Goal: Task Accomplishment & Management: Manage account settings

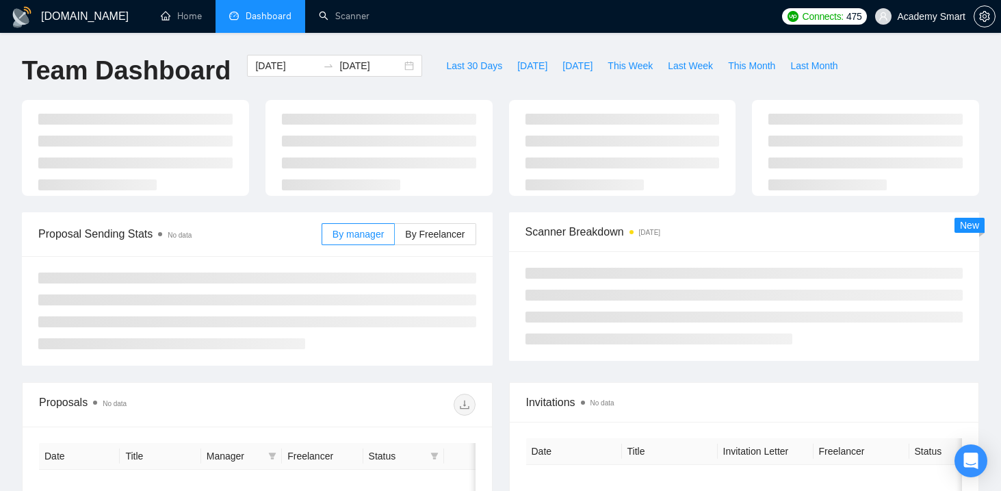
scroll to position [99, 0]
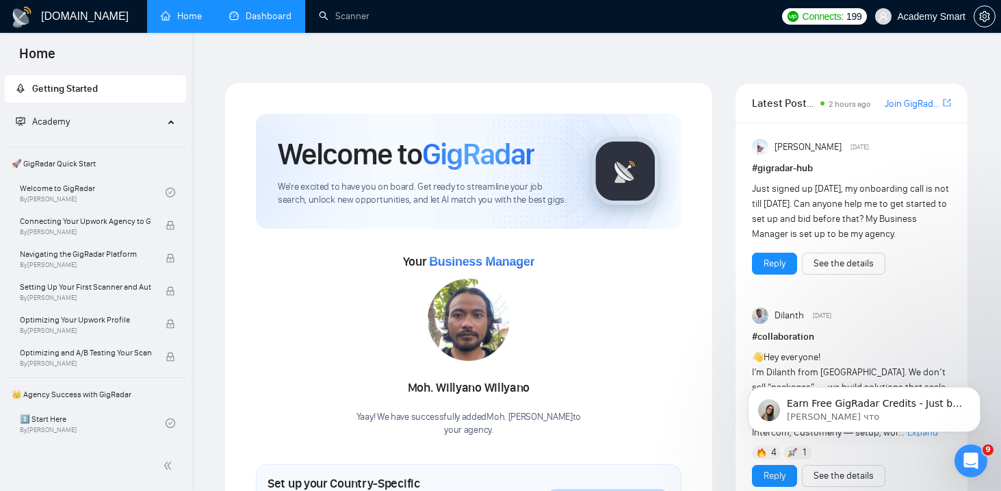
click at [250, 16] on link "Dashboard" at bounding box center [260, 16] width 62 height 12
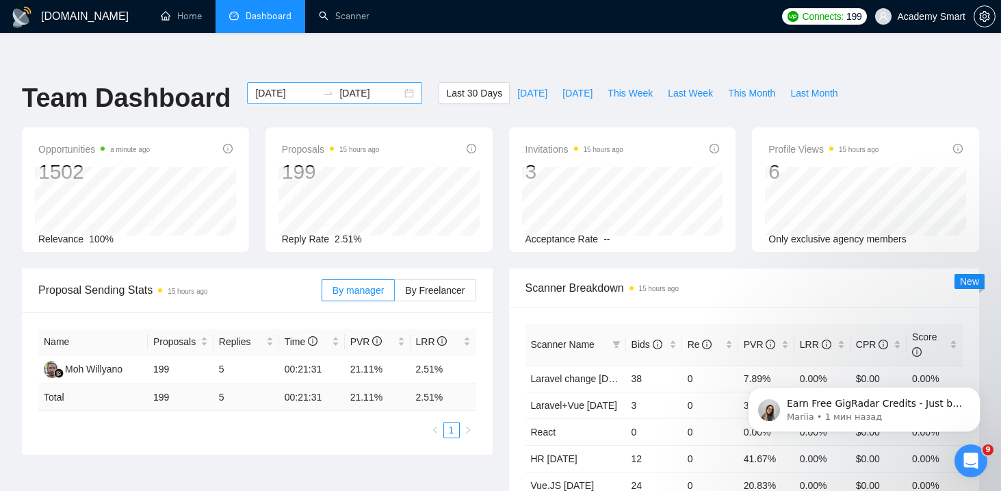
click at [323, 88] on icon "swap-right" at bounding box center [328, 93] width 11 height 11
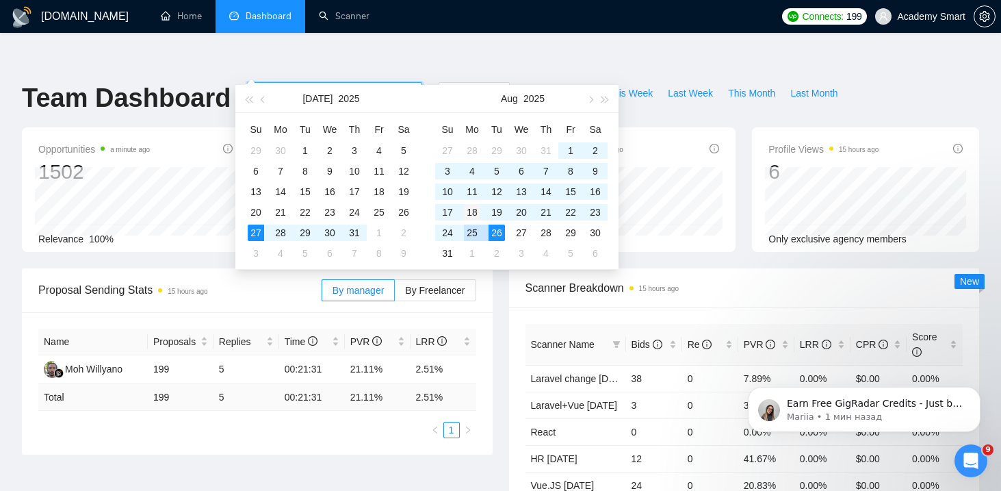
type input "2025-08-18"
click at [472, 210] on div "18" at bounding box center [472, 212] width 16 height 16
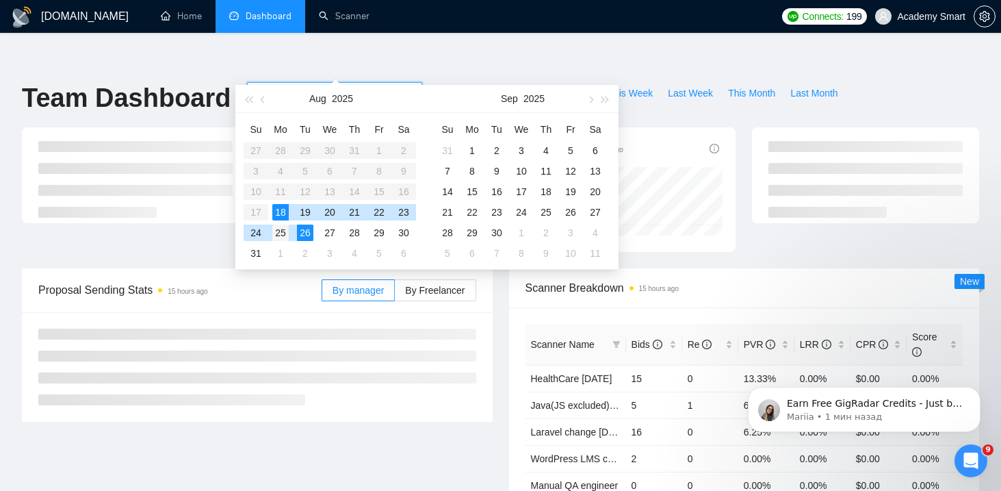
type input "2025-08-25"
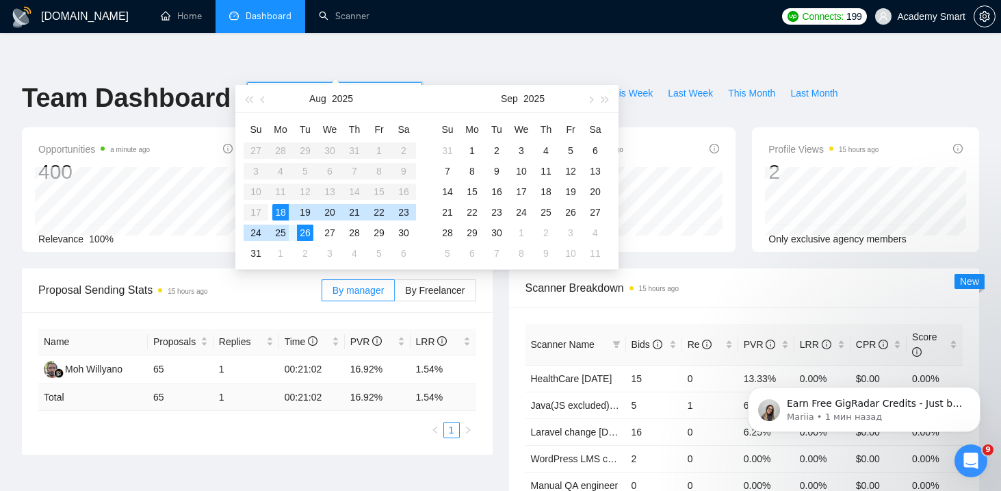
click at [280, 229] on div "25" at bounding box center [280, 232] width 16 height 16
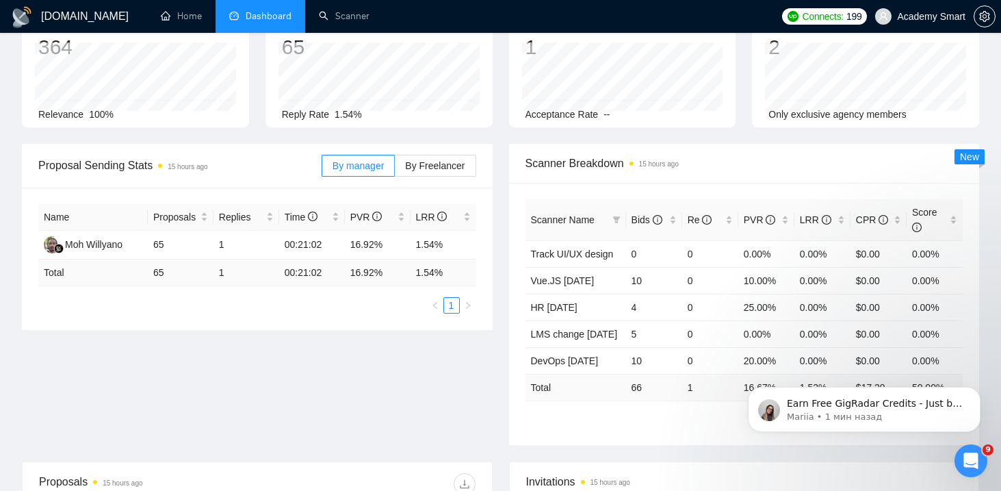
scroll to position [125, 0]
drag, startPoint x: 734, startPoint y: 251, endPoint x: 784, endPoint y: 251, distance: 50.0
click at [784, 266] on tr "Vue.JS 07.07.2025 10 0 10.00% 0.00% $0.00 0.00%" at bounding box center [745, 279] width 438 height 27
copy tr "10.00%"
drag, startPoint x: 736, startPoint y: 280, endPoint x: 779, endPoint y: 280, distance: 43.1
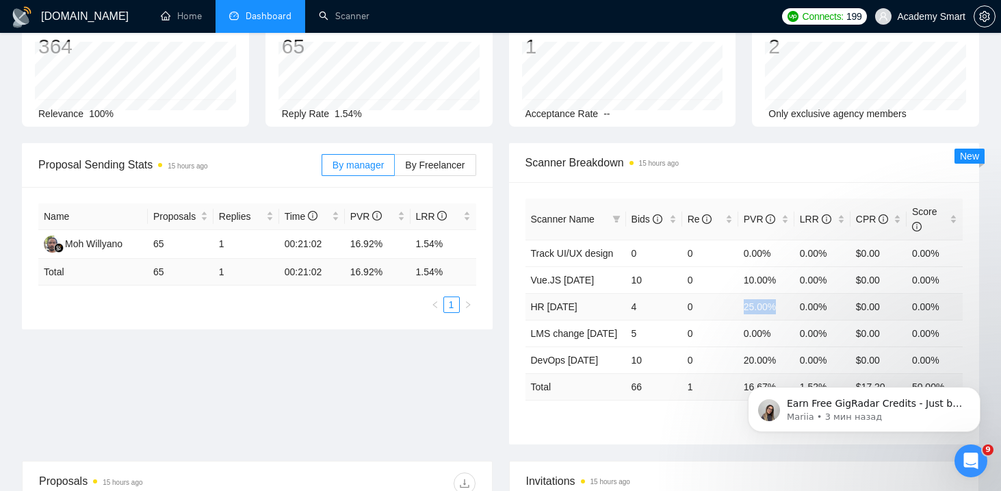
click at [780, 293] on tr "HR 16/06/2025 4 0 25.00% 0.00% $0.00 0.00%" at bounding box center [745, 306] width 438 height 27
copy tr "25.00%"
drag, startPoint x: 741, startPoint y: 334, endPoint x: 780, endPoint y: 334, distance: 38.3
click at [780, 346] on td "20.00%" at bounding box center [766, 359] width 56 height 27
copy td "20.00%"
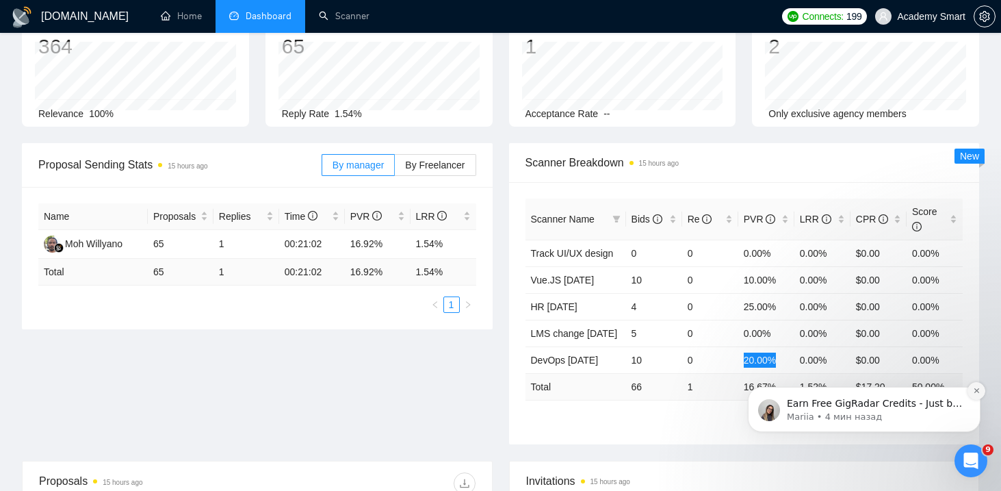
click at [973, 391] on icon "Dismiss notification" at bounding box center [977, 391] width 8 height 8
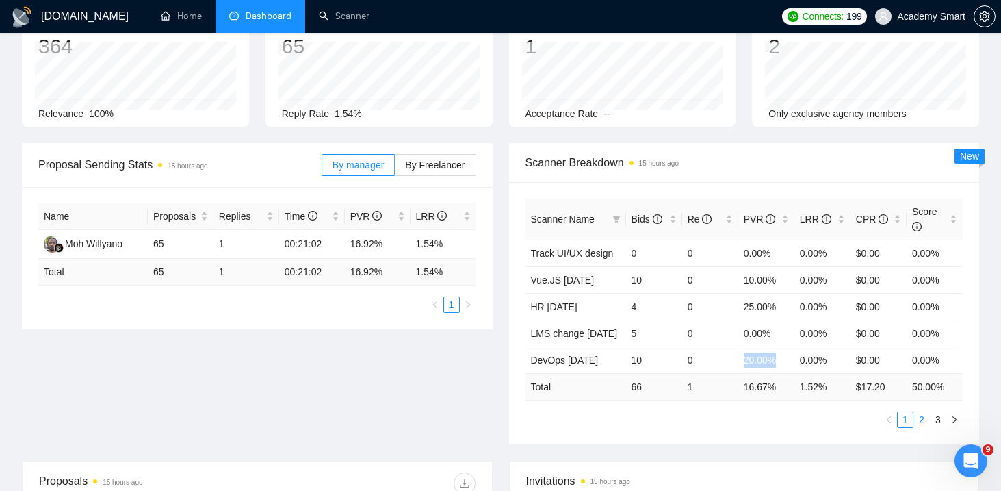
click at [924, 412] on link "2" at bounding box center [921, 419] width 15 height 15
copy td "7.69%"
drag, startPoint x: 739, startPoint y: 224, endPoint x: 776, endPoint y: 225, distance: 37.0
click at [776, 240] on td "7.69%" at bounding box center [766, 253] width 56 height 27
drag, startPoint x: 730, startPoint y: 335, endPoint x: 783, endPoint y: 334, distance: 53.4
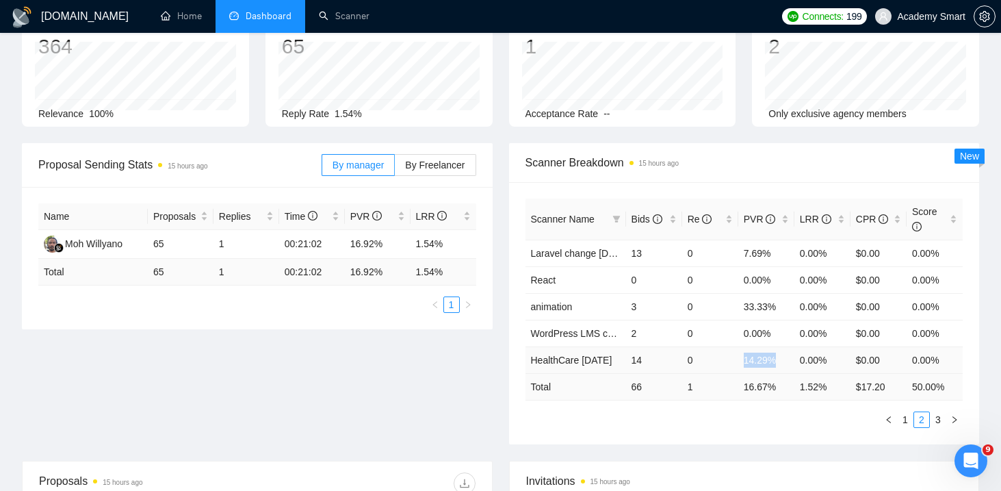
click at [783, 346] on tr "HealthCare 18/08/2025 14 0 14.29% 0.00% $0.00 0.00%" at bounding box center [745, 359] width 438 height 27
copy tr "14.29%"
click at [938, 412] on link "3" at bounding box center [938, 419] width 15 height 15
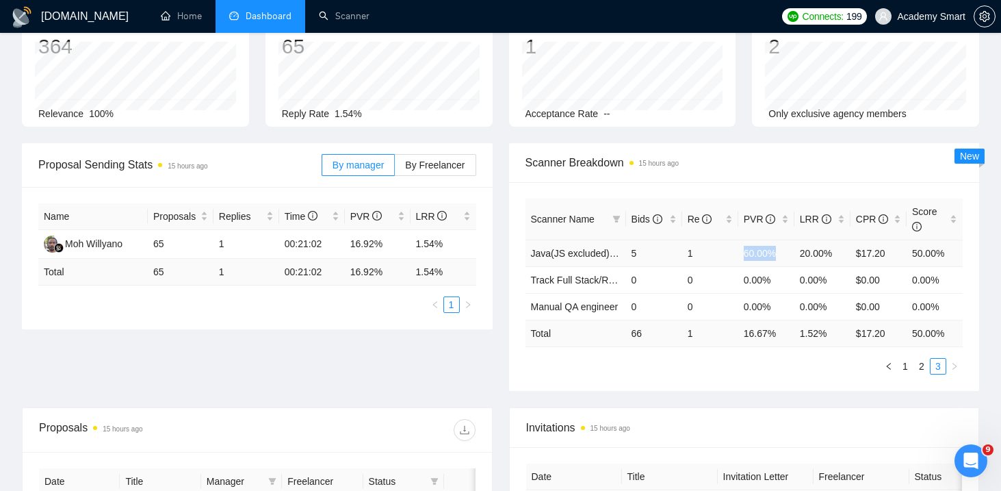
copy td "60.00%"
drag, startPoint x: 742, startPoint y: 226, endPoint x: 785, endPoint y: 227, distance: 43.1
click at [785, 240] on td "60.00%" at bounding box center [766, 253] width 56 height 27
click at [923, 359] on link "2" at bounding box center [921, 366] width 15 height 15
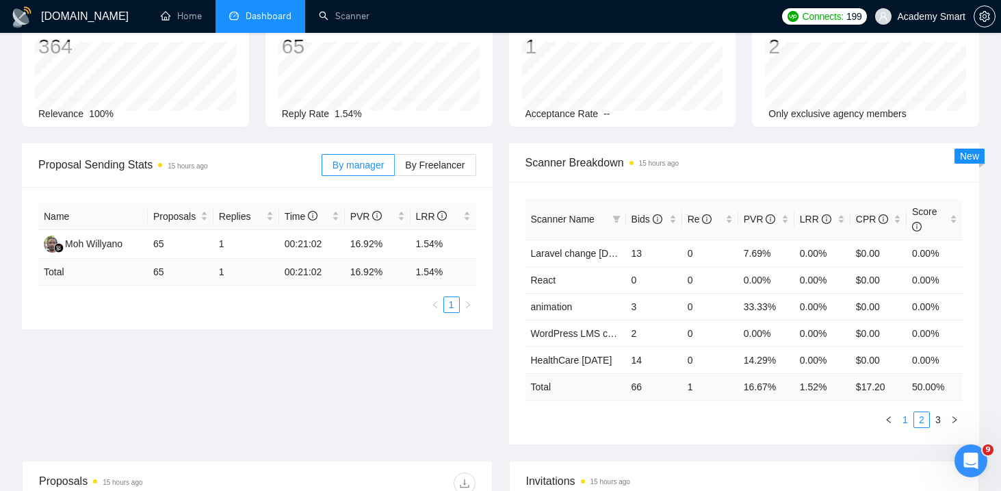
click at [903, 412] on link "1" at bounding box center [905, 419] width 15 height 15
click at [924, 412] on link "2" at bounding box center [921, 419] width 15 height 15
click at [941, 412] on link "3" at bounding box center [938, 419] width 15 height 15
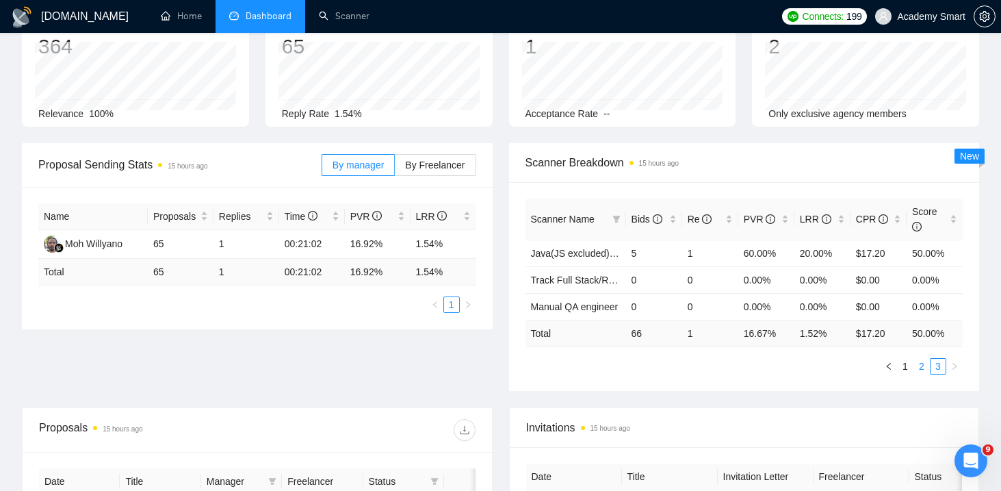
click at [925, 359] on link "2" at bounding box center [921, 366] width 15 height 15
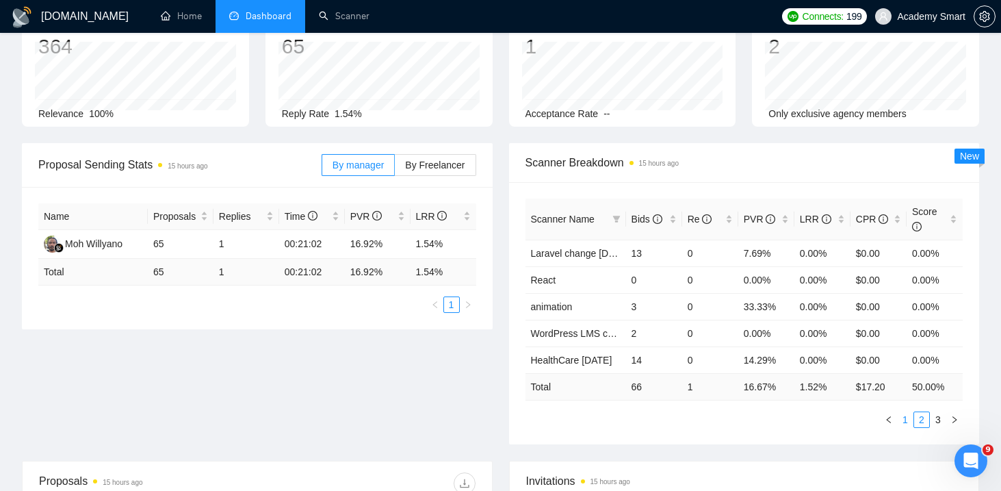
click at [905, 412] on link "1" at bounding box center [905, 419] width 15 height 15
click at [333, 18] on link "Scanner" at bounding box center [344, 16] width 51 height 12
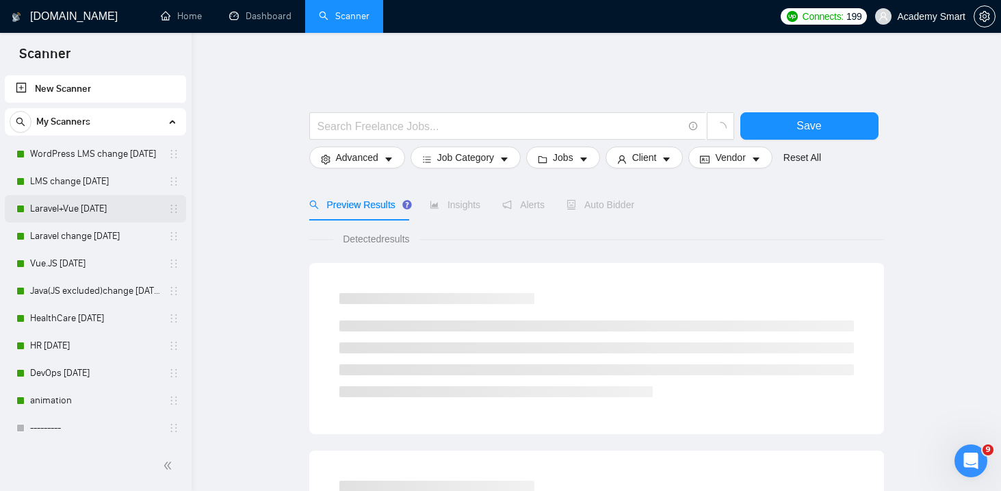
click at [77, 209] on link "Laravel+Vue [DATE]" at bounding box center [95, 208] width 130 height 27
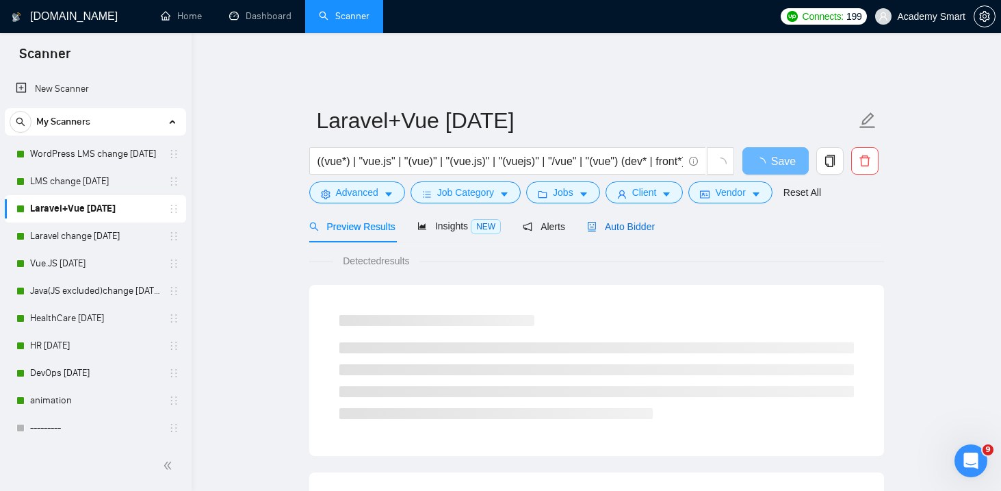
click at [626, 221] on span "Auto Bidder" at bounding box center [621, 226] width 68 height 11
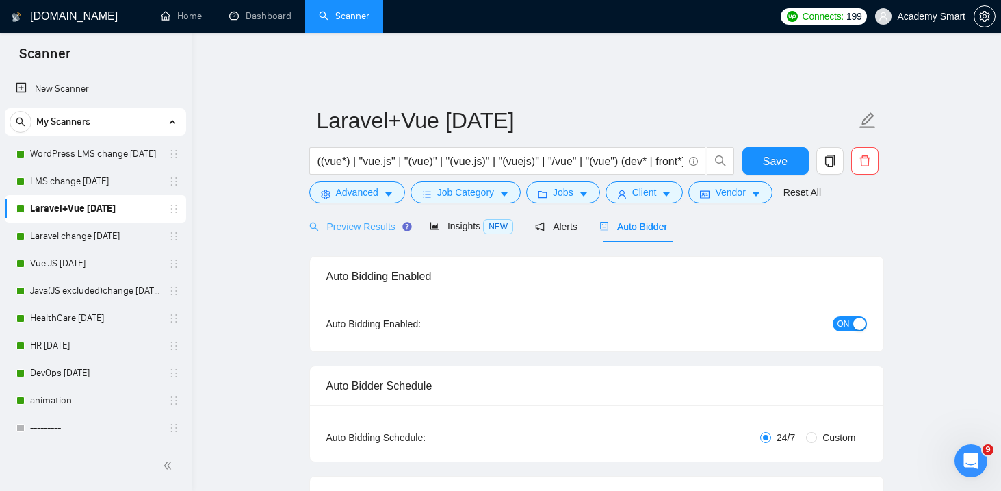
click at [336, 210] on div "Preview Results" at bounding box center [358, 226] width 99 height 32
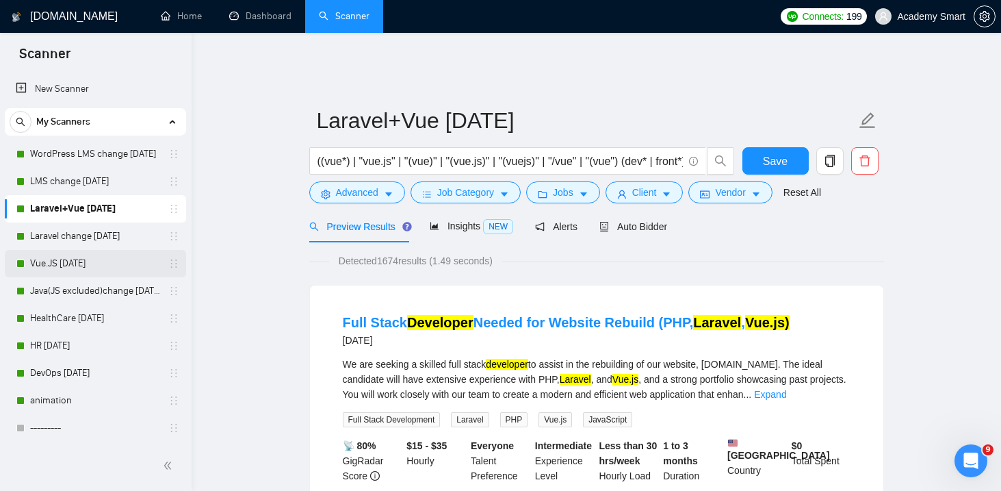
click at [73, 259] on link "Vue.JS 07.07.2025" at bounding box center [95, 263] width 130 height 27
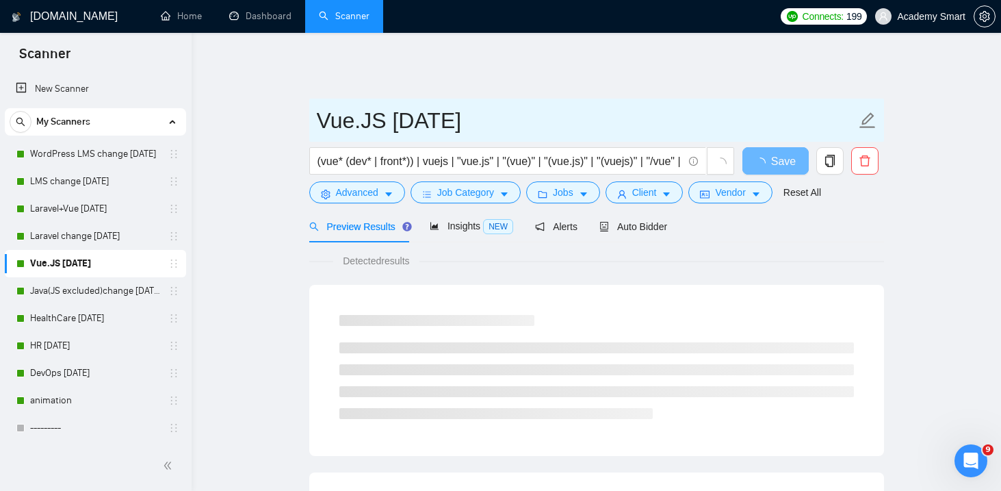
click at [412, 110] on input "Vue.JS 07.07.2025" at bounding box center [586, 120] width 539 height 34
type input "Vue.JS [DATE]"
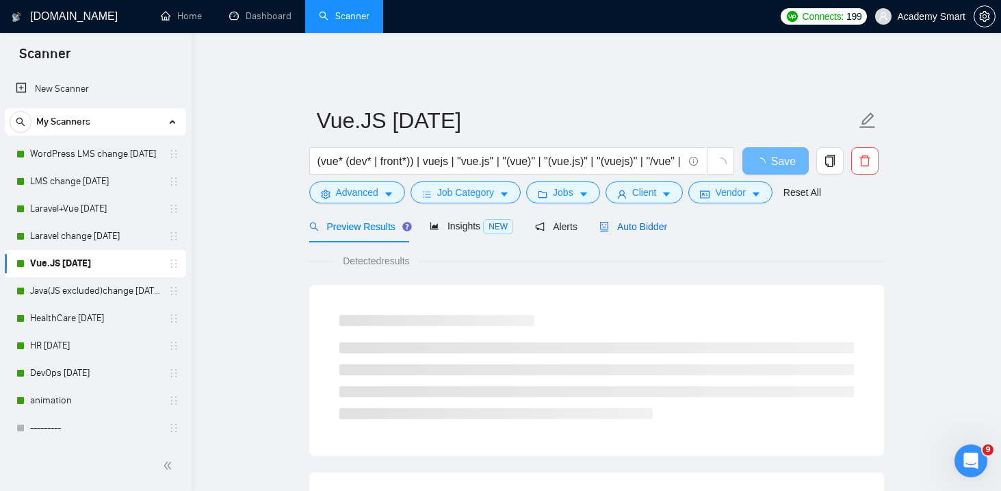
click at [634, 221] on span "Auto Bidder" at bounding box center [634, 226] width 68 height 11
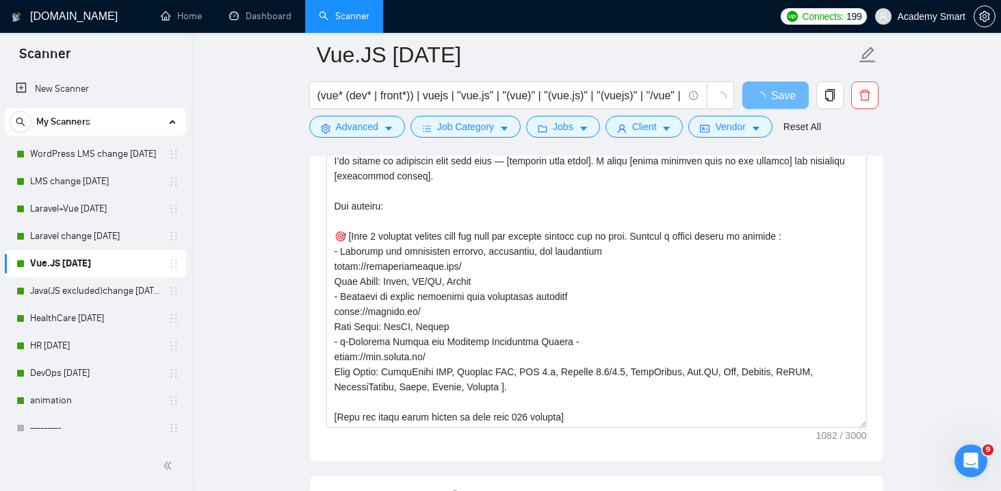
scroll to position [1546, 0]
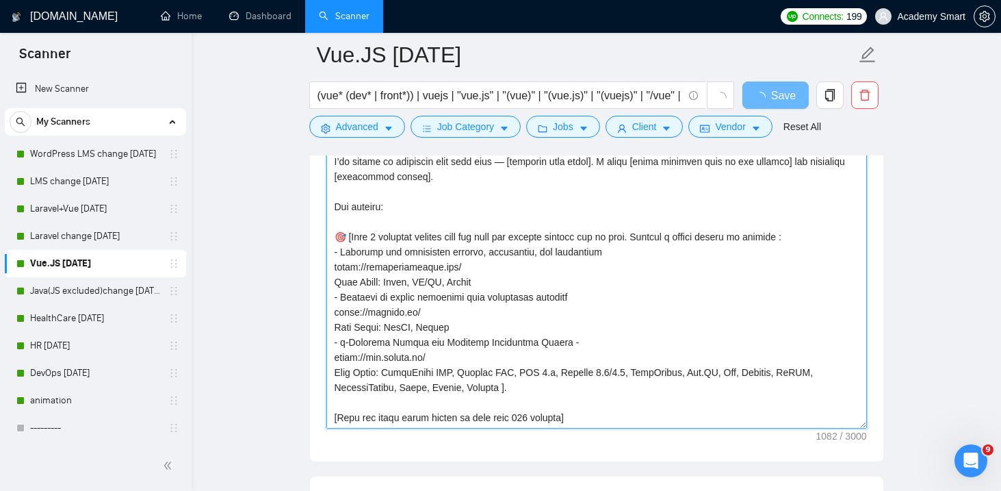
click at [389, 248] on textarea "Cover letter template:" at bounding box center [596, 274] width 541 height 308
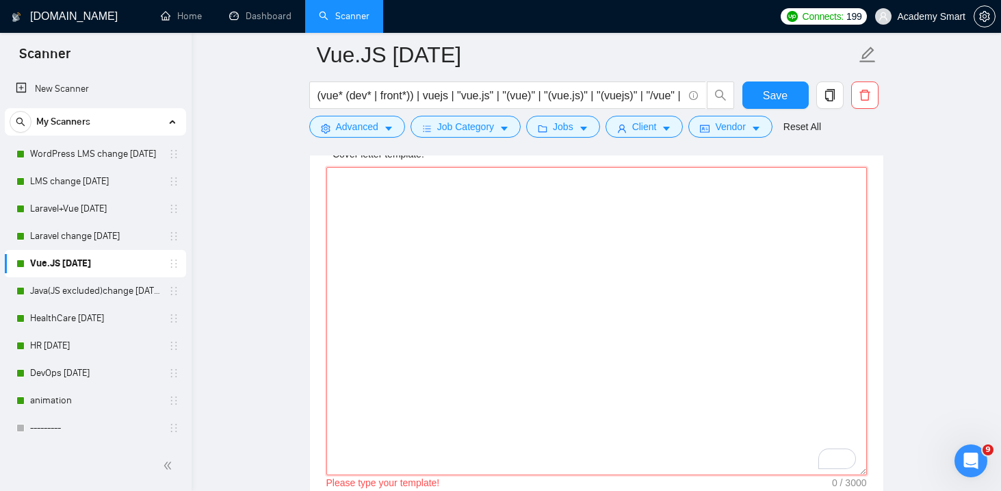
scroll to position [1544, 0]
paste textarea "✋🙂 Hi there! I can help with [solve the specific pain point] by [clear one-line…"
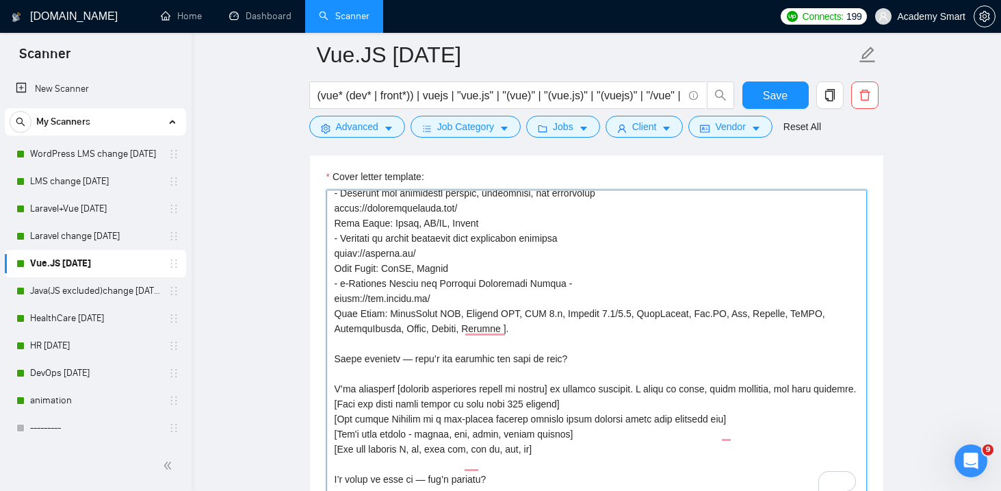
scroll to position [120, 0]
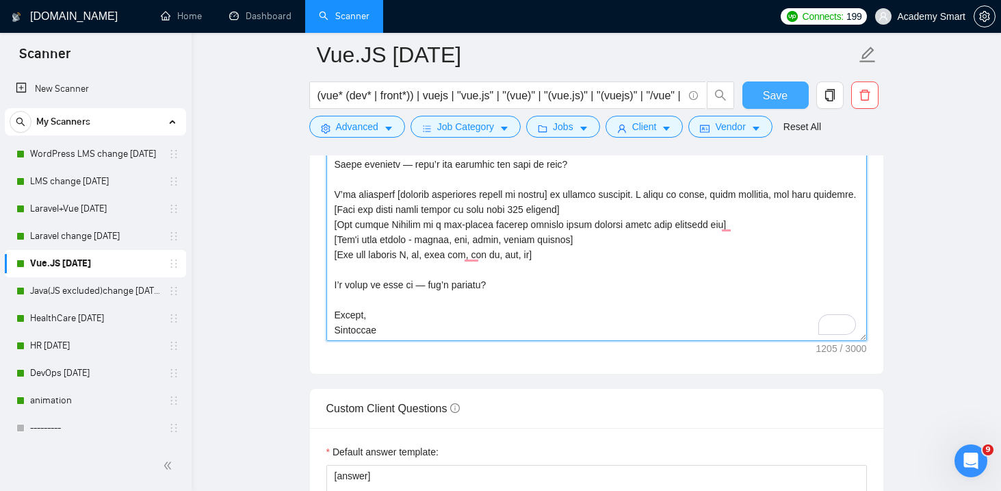
type textarea "✋🙂 Hi there! I can help with [solve the specific pain point] by [clear one-line…"
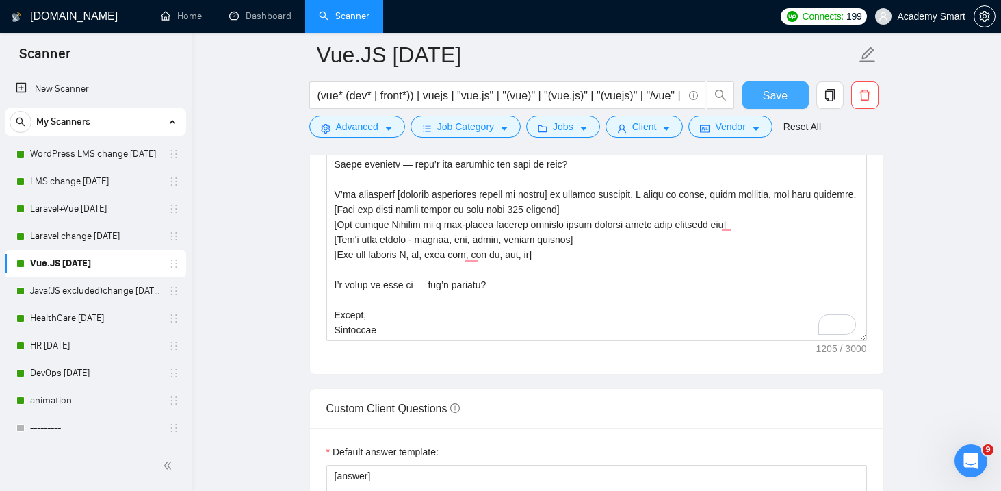
click at [775, 93] on span "Save" at bounding box center [775, 95] width 25 height 17
click at [82, 311] on link "HealthCare 18/08/2025" at bounding box center [95, 318] width 130 height 27
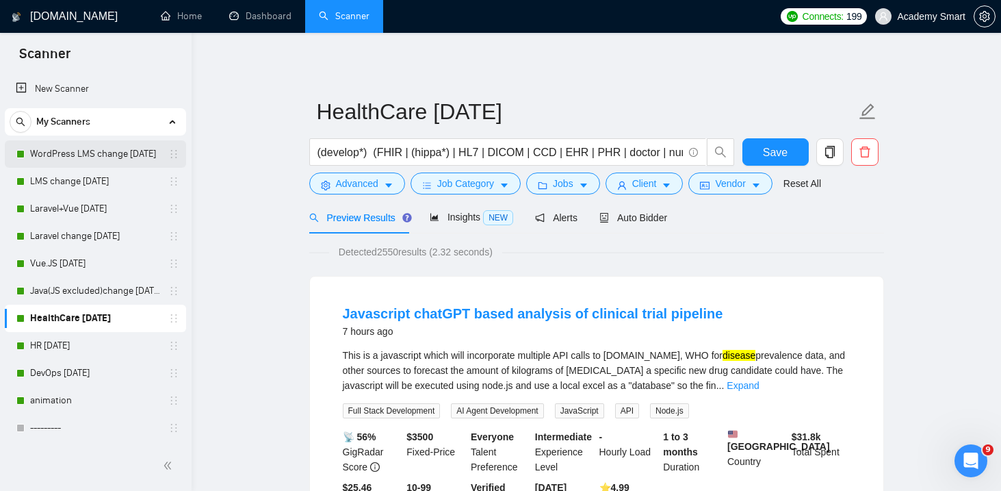
click at [75, 147] on link "WordPress LMS change 14.07.2025" at bounding box center [95, 153] width 130 height 27
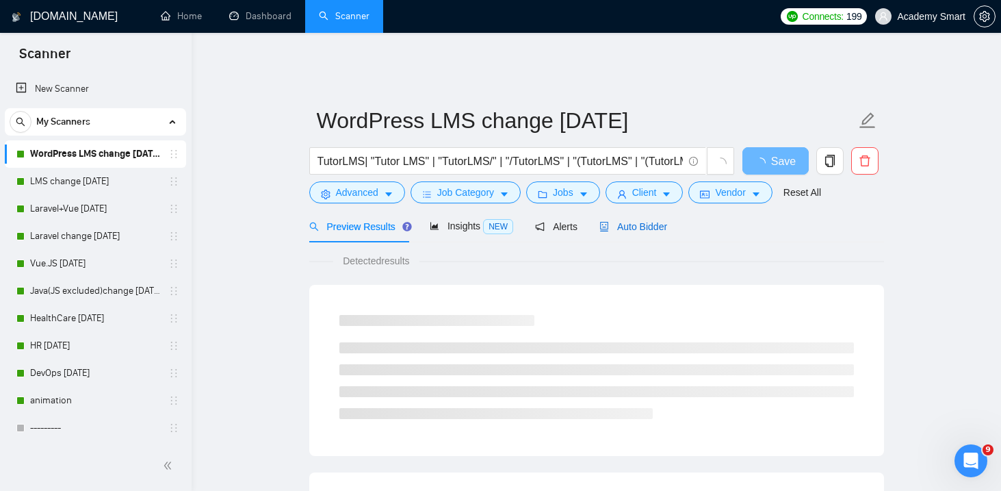
click at [621, 221] on span "Auto Bidder" at bounding box center [634, 226] width 68 height 11
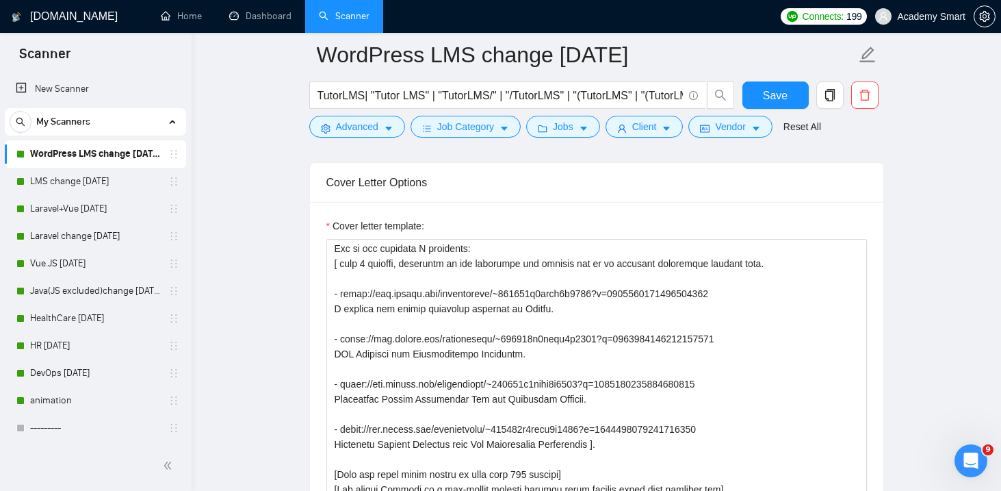
scroll to position [89, 0]
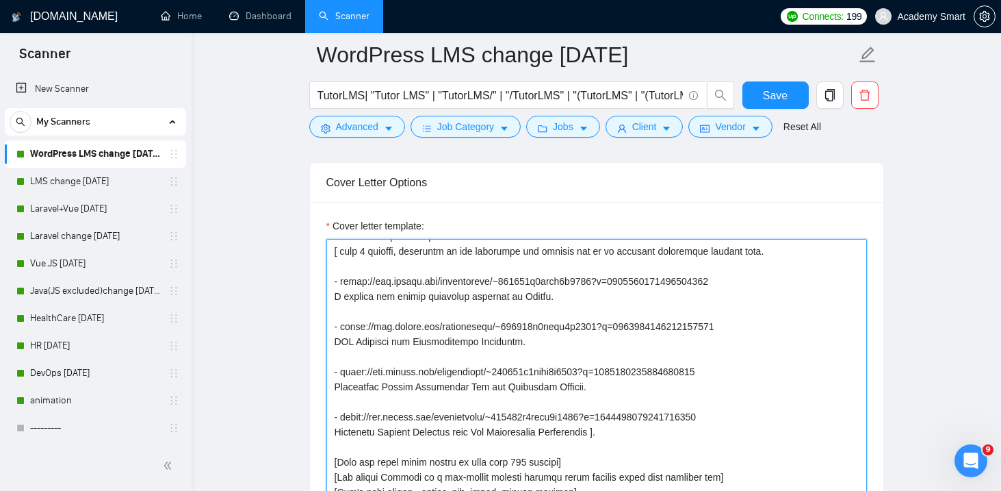
click at [428, 319] on textarea "Cover letter template:" at bounding box center [596, 393] width 541 height 308
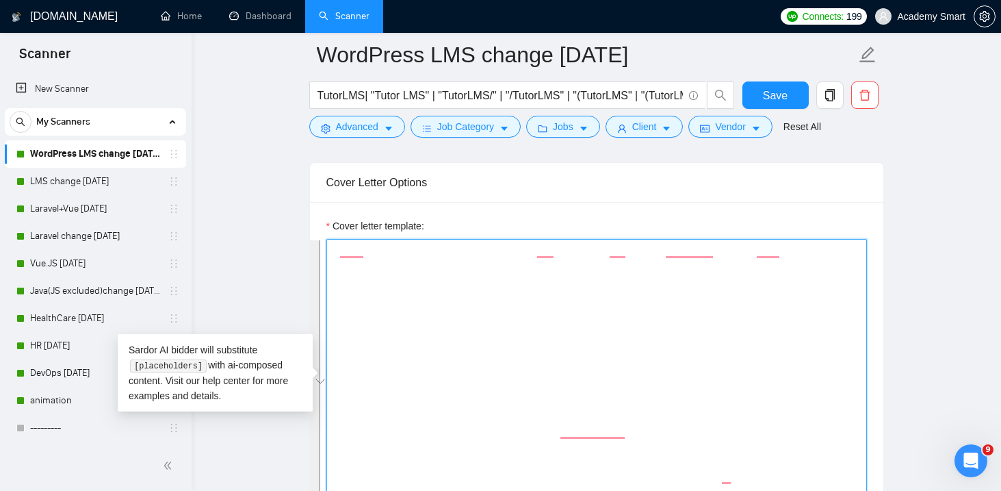
scroll to position [0, 0]
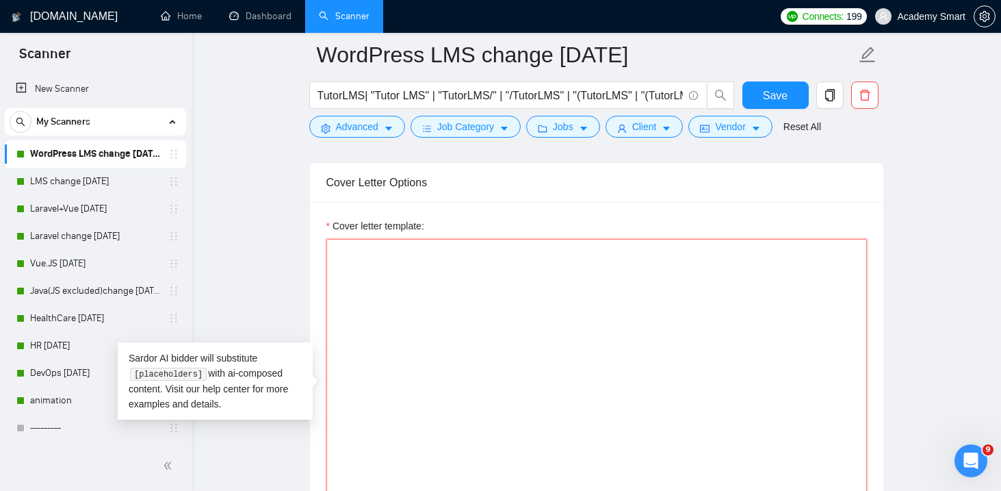
click at [393, 273] on textarea "Cover letter template:" at bounding box center [596, 393] width 541 height 308
paste textarea "✋Hi, I can help with [specific client’s pain point] by building [short solution…"
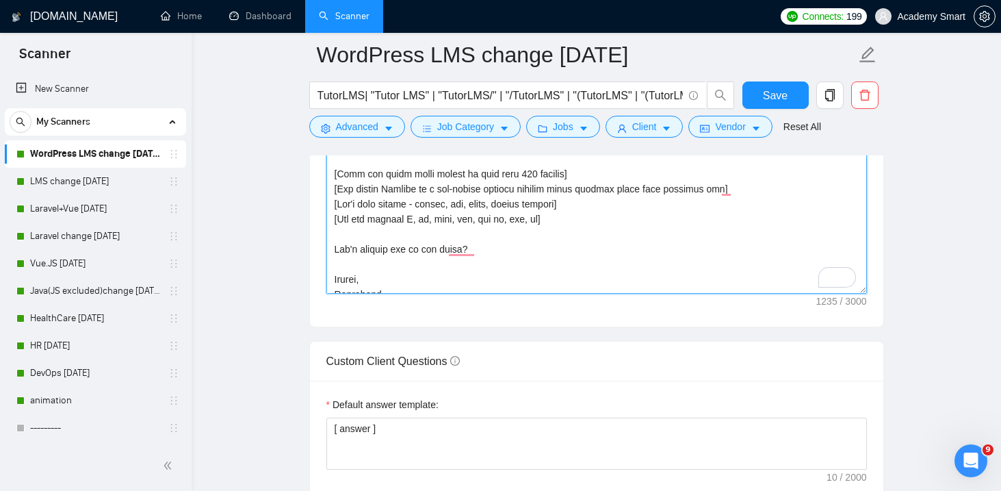
scroll to position [151, 0]
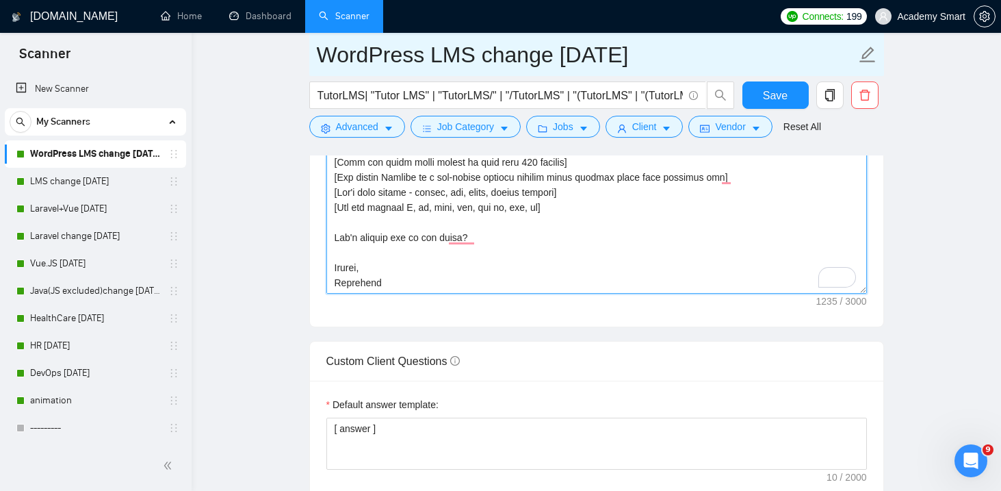
type textarea "✋Hi, I can help with [specific client’s pain point] by building [short solution…"
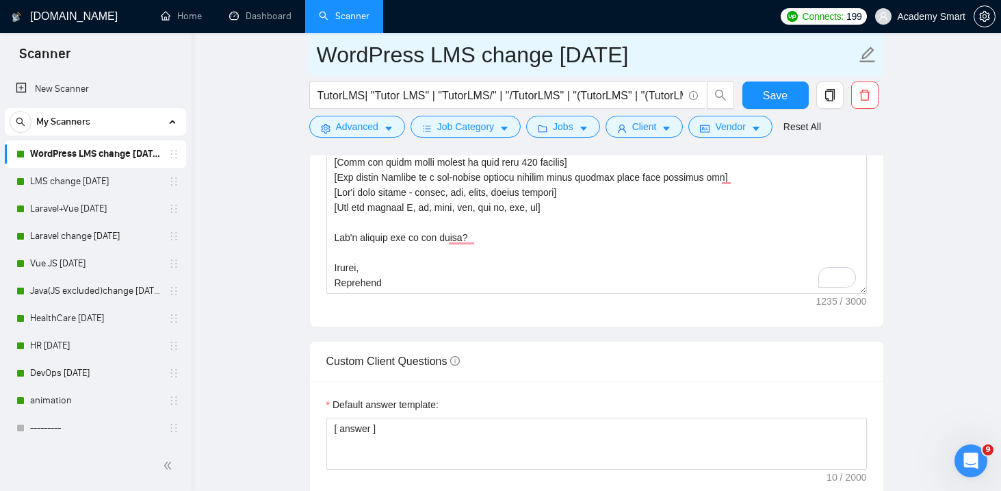
click at [576, 55] on input "WordPress LMS change 14.07.2025" at bounding box center [586, 55] width 539 height 34
type input "WordPress LMS change [DATE]"
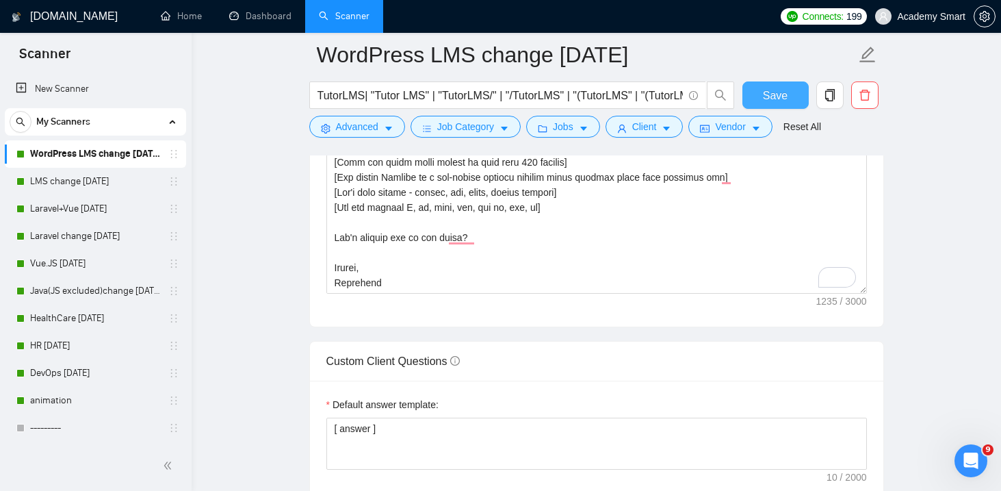
click at [760, 97] on button "Save" at bounding box center [776, 94] width 66 height 27
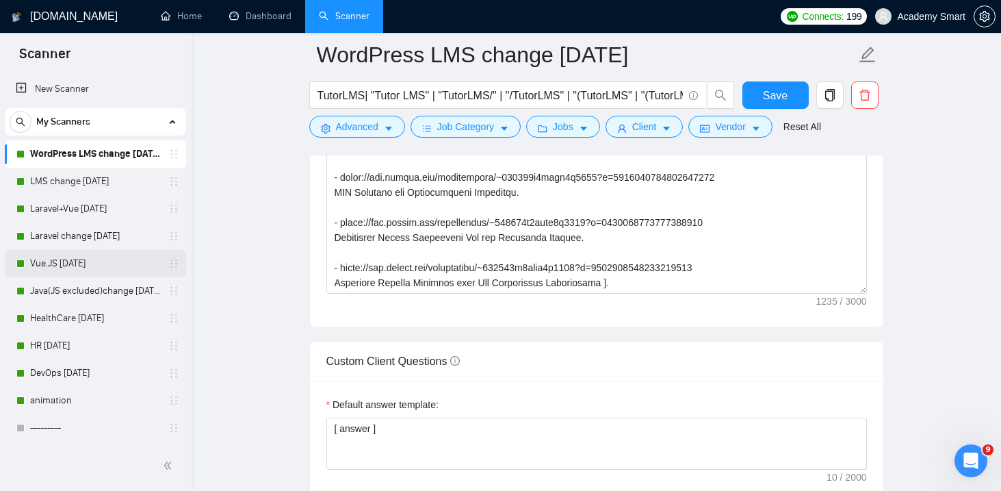
click at [90, 266] on link "Vue.JS [DATE]" at bounding box center [95, 263] width 130 height 27
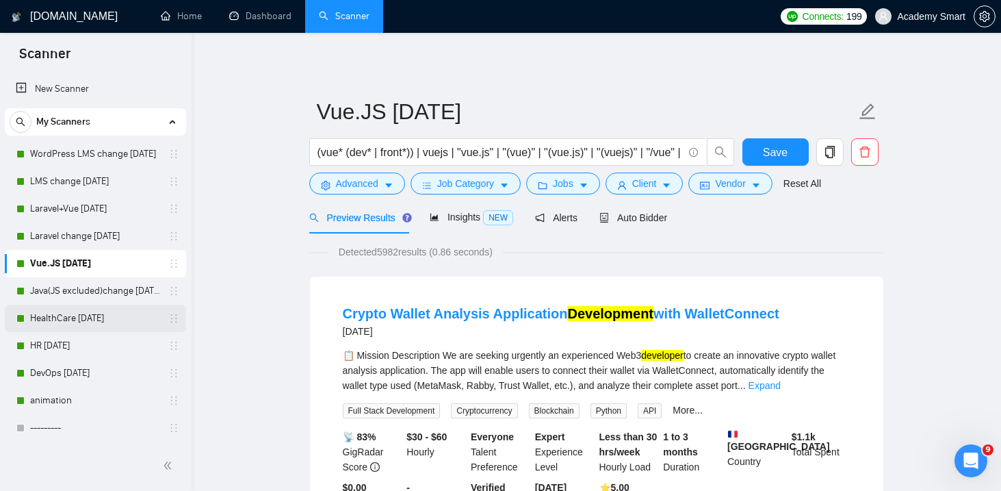
click at [57, 318] on link "HealthCare 18/08/2025" at bounding box center [95, 318] width 130 height 27
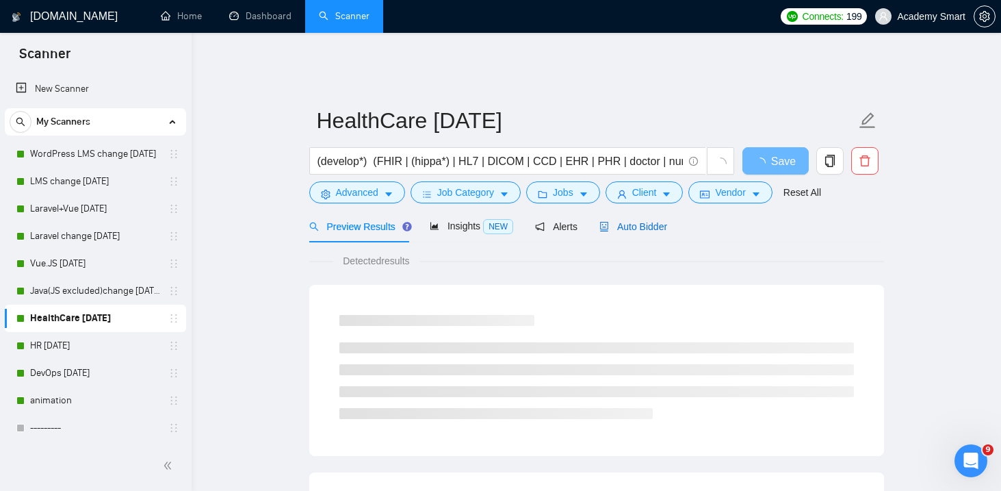
click at [645, 221] on span "Auto Bidder" at bounding box center [634, 226] width 68 height 11
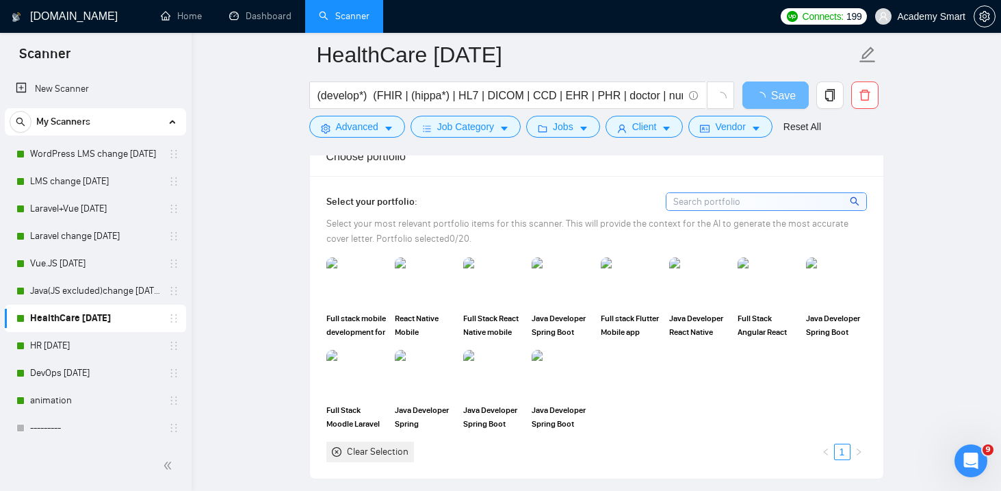
scroll to position [1441, 0]
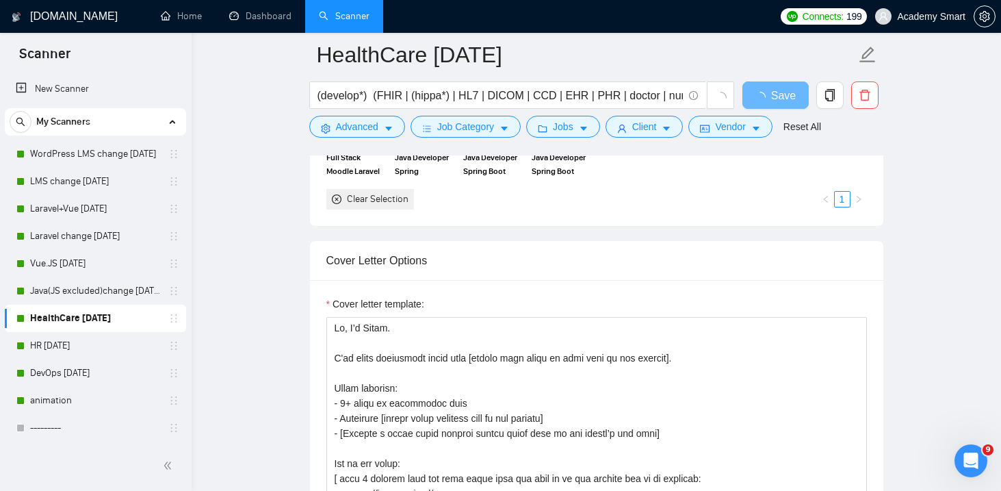
click at [461, 296] on div "Cover letter template:" at bounding box center [596, 306] width 541 height 21
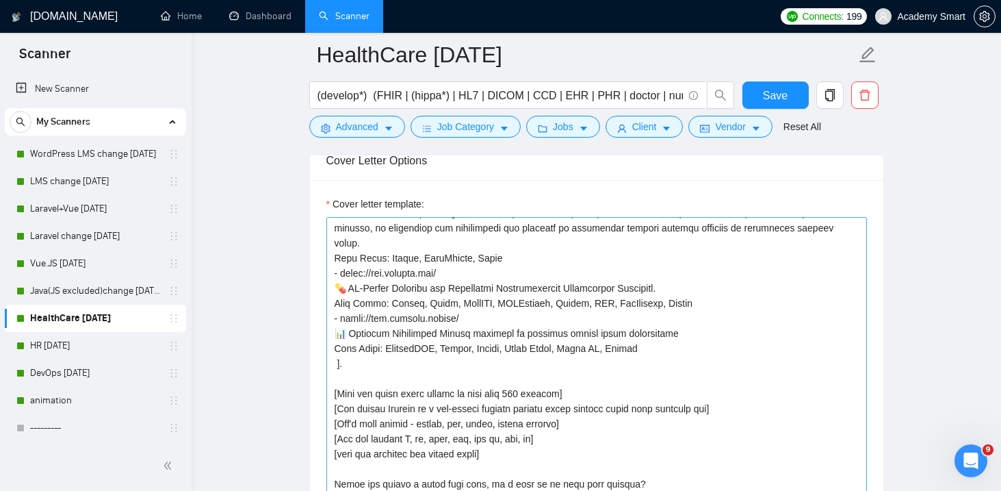
scroll to position [1606, 0]
click at [458, 351] on textarea "Cover letter template:" at bounding box center [596, 372] width 541 height 308
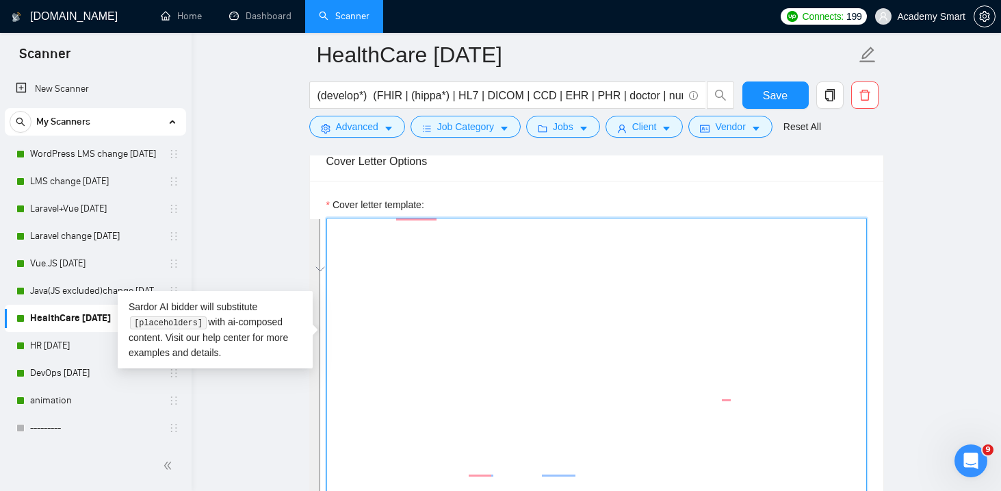
scroll to position [0, 0]
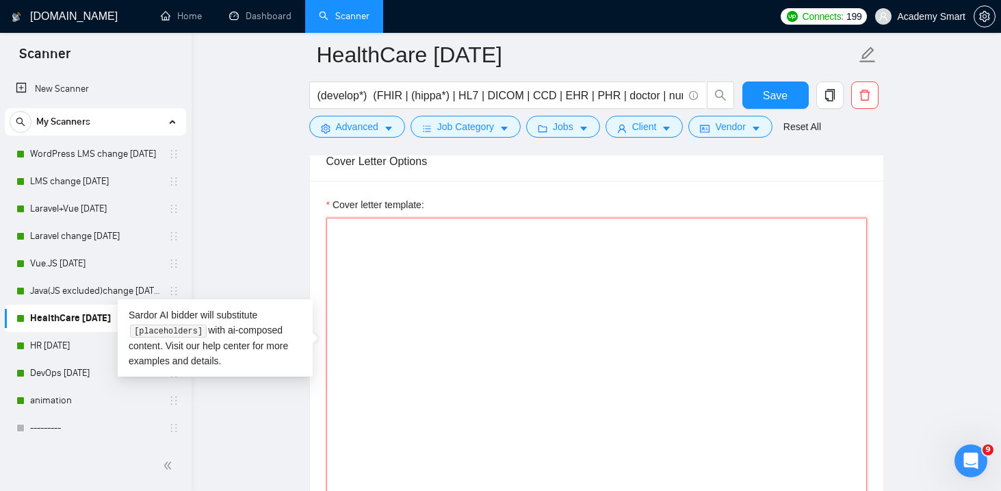
click at [412, 284] on textarea "Cover letter template:" at bounding box center [596, 372] width 541 height 308
paste textarea "🙂 Hi, I work with Healthcare software for more than 7 years, and built solution…"
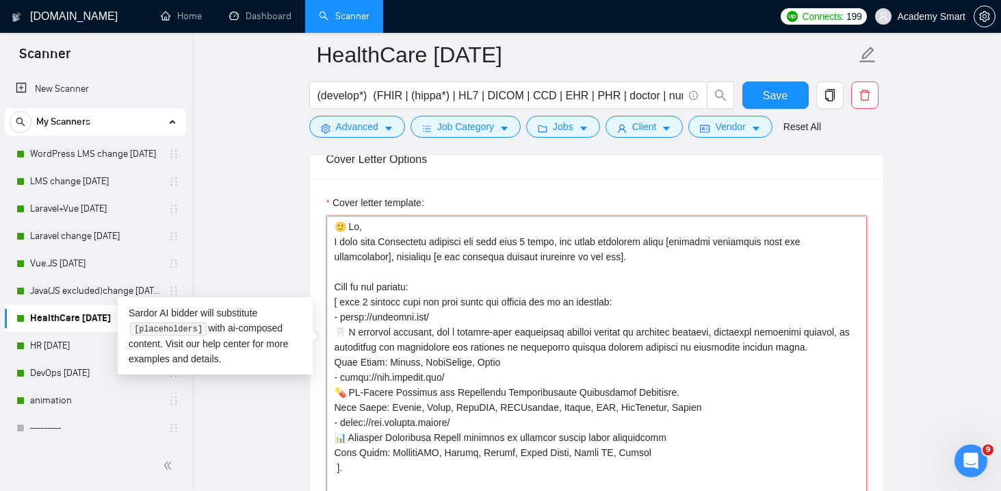
scroll to position [176, 0]
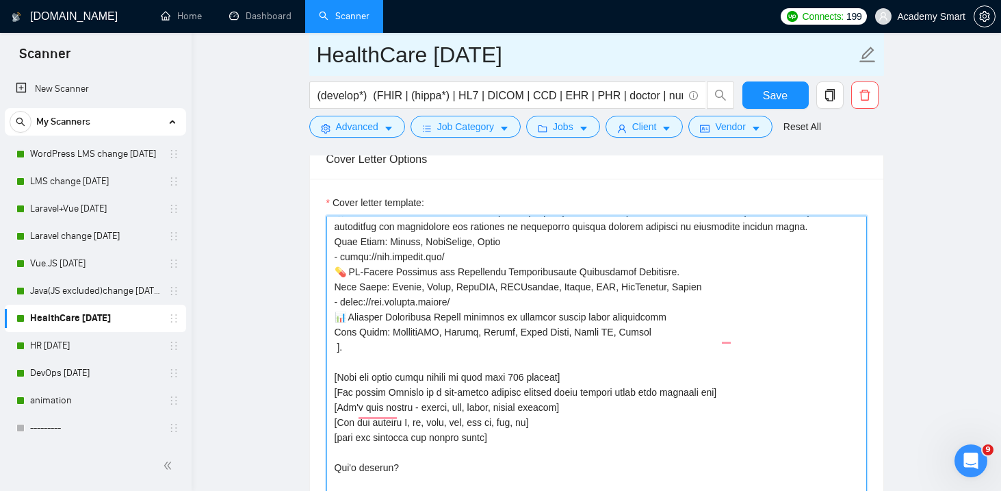
type textarea "🙂 Hi, I work with Healthcare software for more than 7 years, and built solution…"
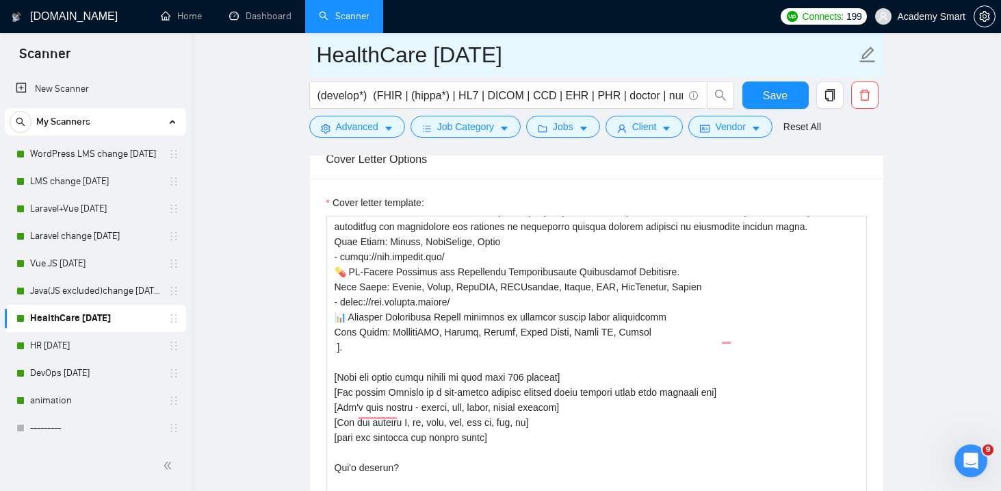
click at [456, 51] on input "HealthCare 18/08/2025" at bounding box center [586, 55] width 539 height 34
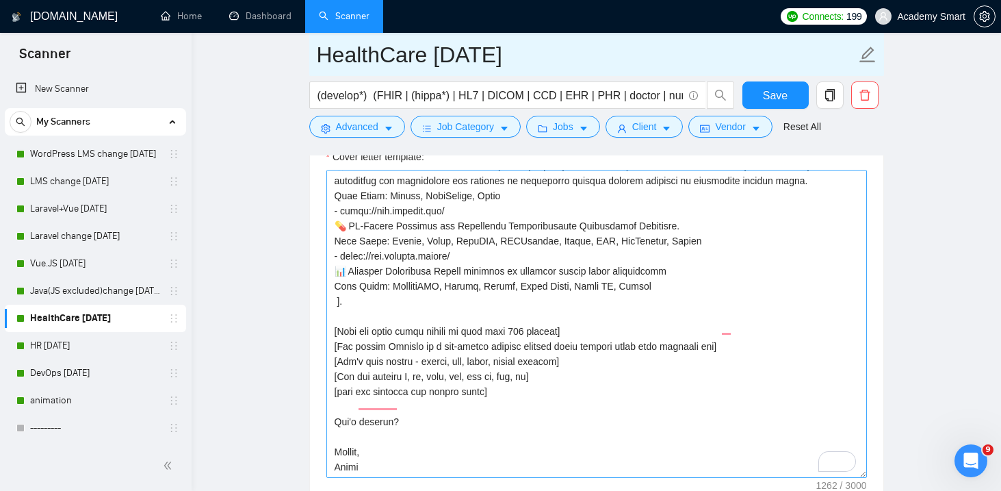
scroll to position [172, 0]
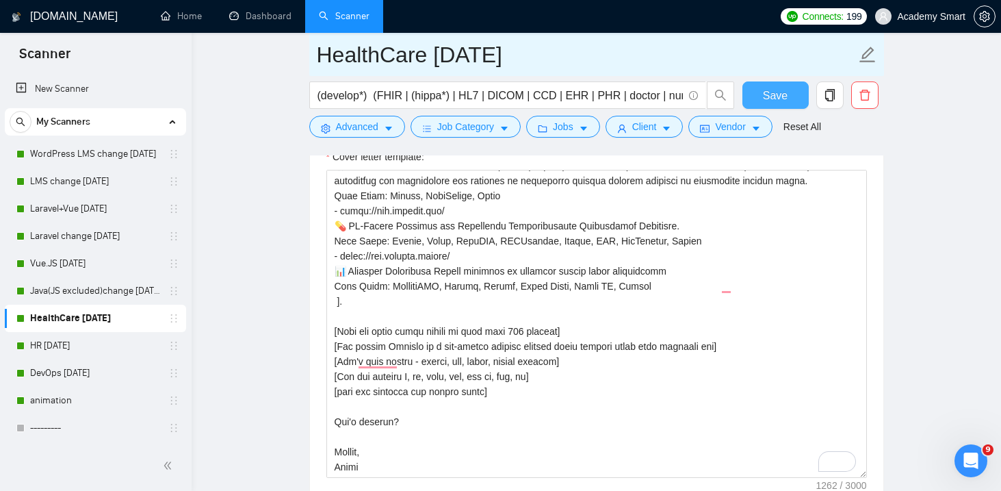
type input "HealthCare [DATE]"
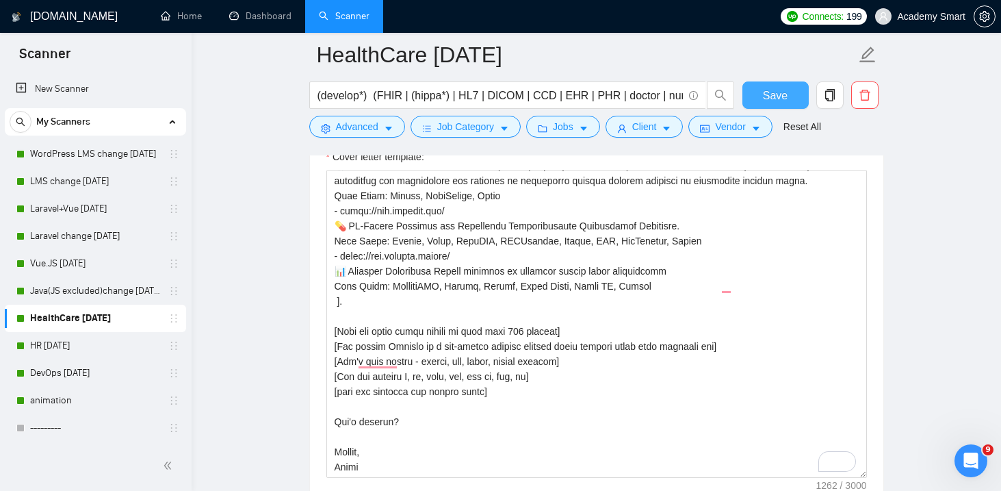
click at [763, 98] on span "Save" at bounding box center [775, 95] width 25 height 17
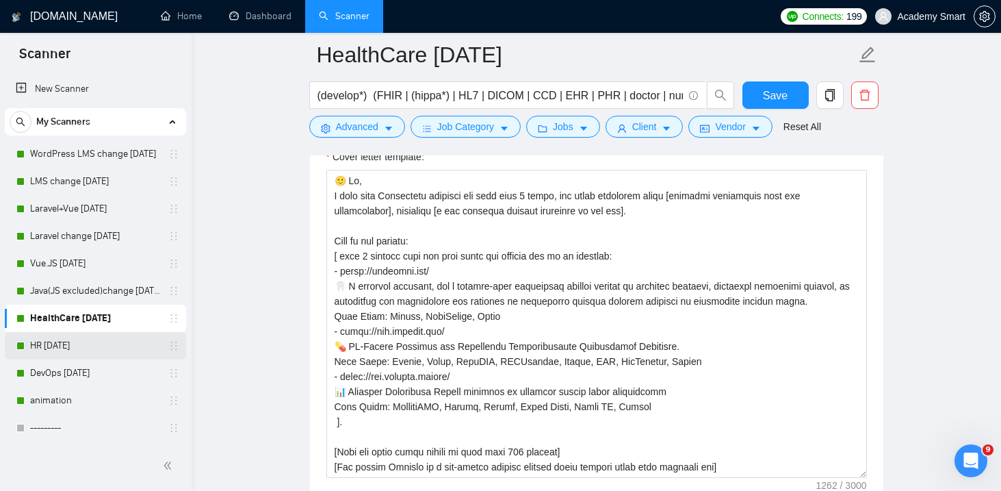
click at [79, 345] on link "HR [DATE]" at bounding box center [95, 345] width 130 height 27
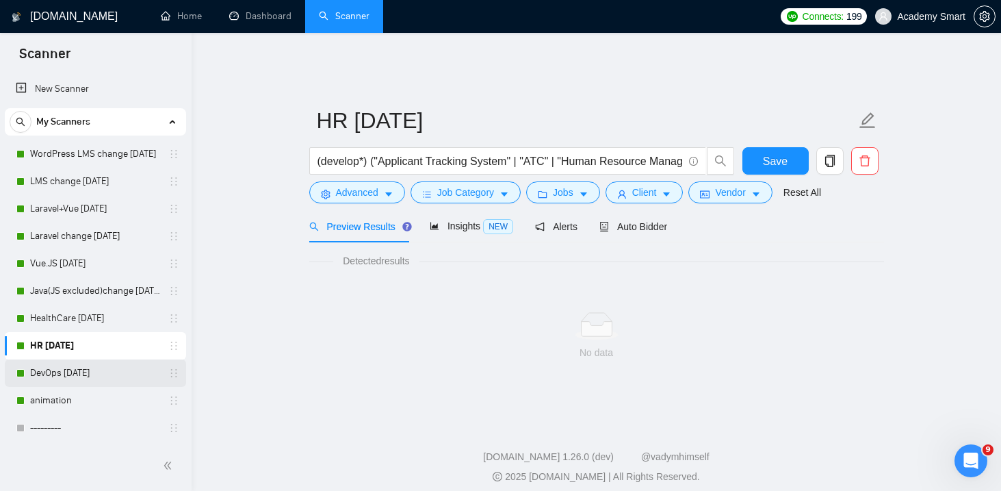
click at [78, 374] on link "DevOps [DATE]" at bounding box center [95, 372] width 130 height 27
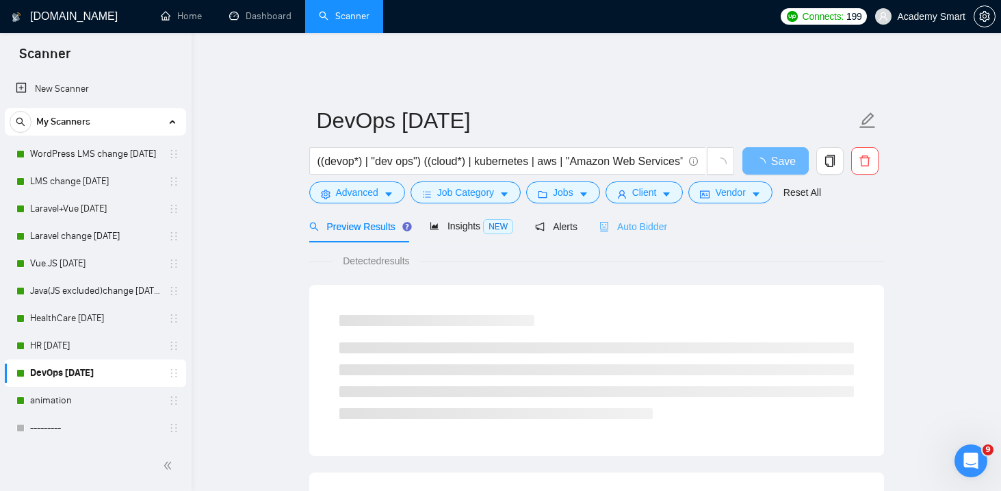
click at [642, 227] on div "Auto Bidder" at bounding box center [634, 226] width 68 height 32
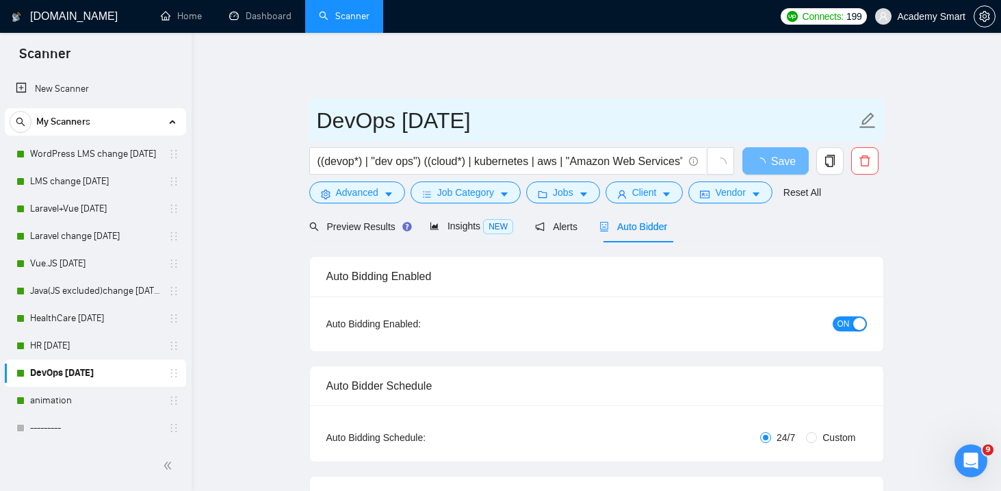
click at [424, 105] on input "DevOps [DATE]" at bounding box center [586, 120] width 539 height 34
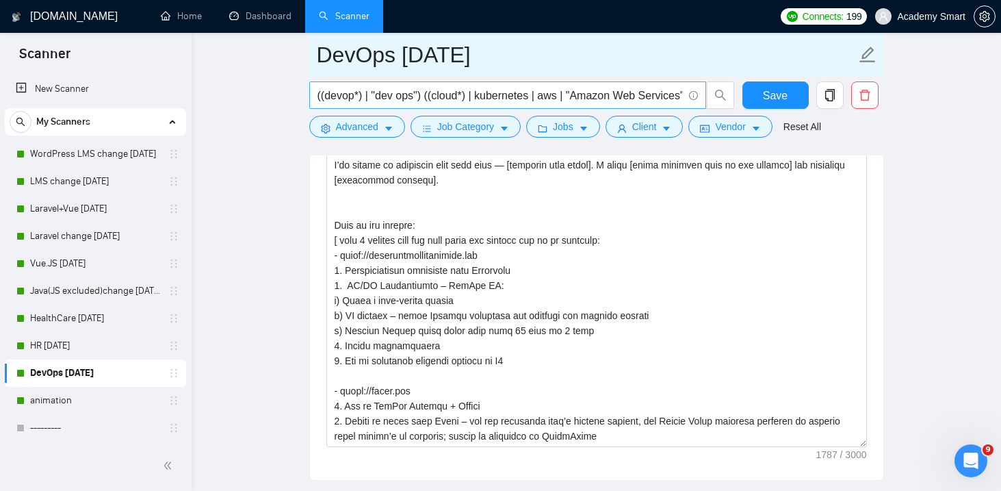
scroll to position [1550, 0]
type input "DevOps [DATE]"
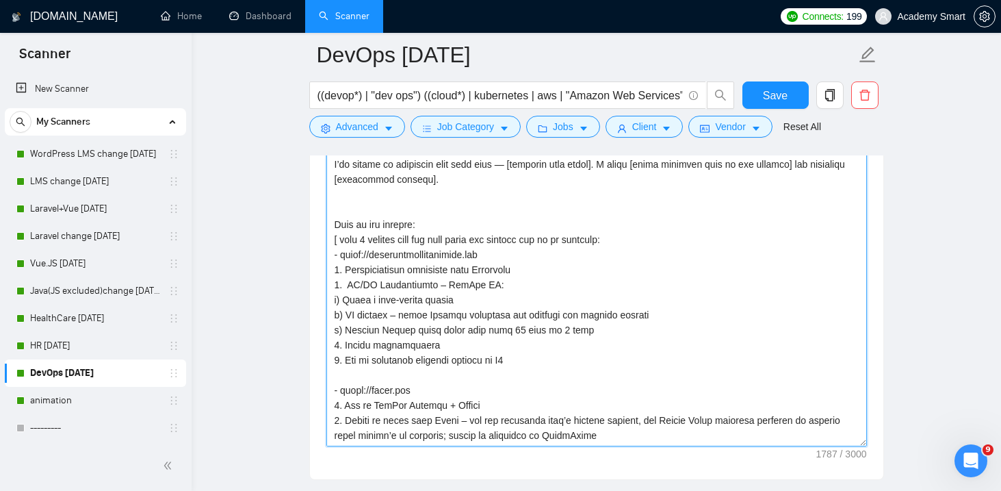
click at [409, 240] on textarea "Cover letter template:" at bounding box center [596, 292] width 541 height 308
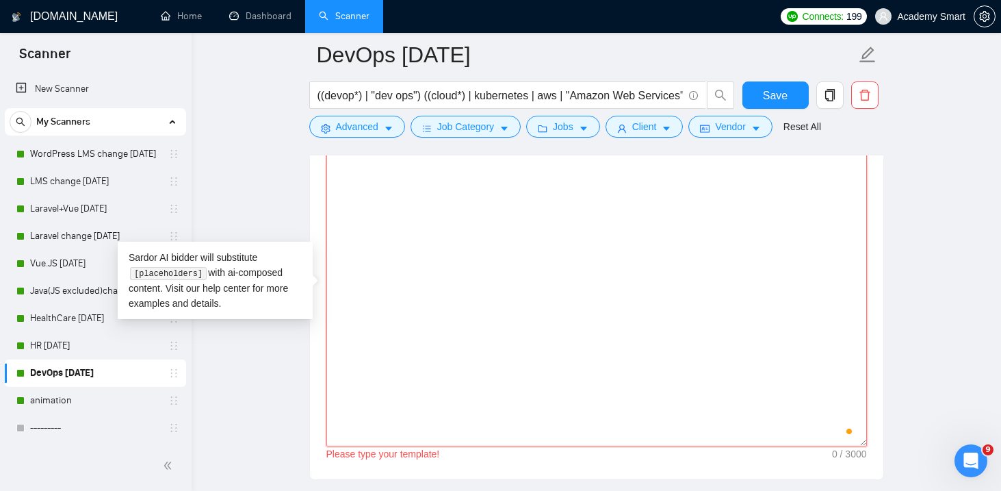
click at [387, 255] on textarea "Cover letter template:" at bounding box center [596, 292] width 541 height 308
paste textarea "🙂 Lo, I dolors ame [consecte adipis’e sedd eiusm] te incididu [utlab etdolore m…"
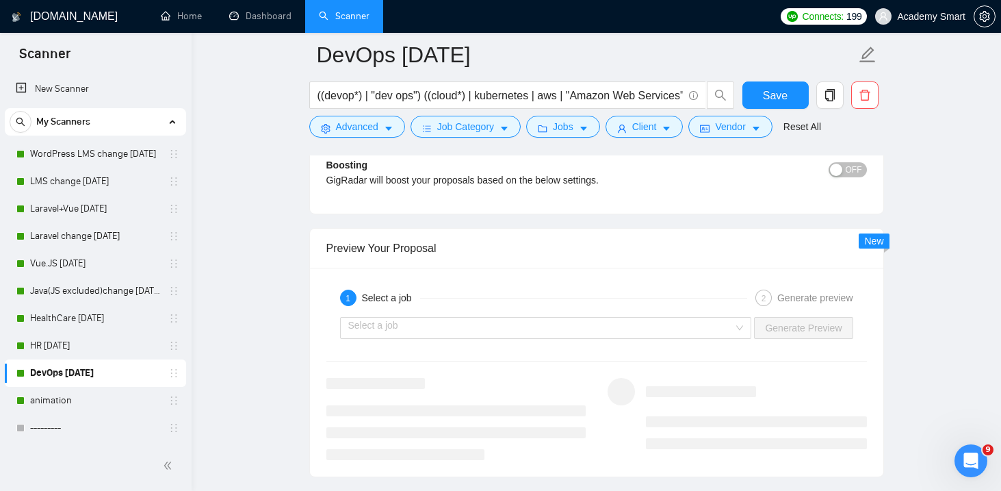
scroll to position [2508, 0]
type textarea "🙂 Lo, I dolors ame [consecte adipis’e sedd eiusm] te incididu [utlab etdolore m…"
click at [476, 319] on input "search" at bounding box center [541, 326] width 386 height 21
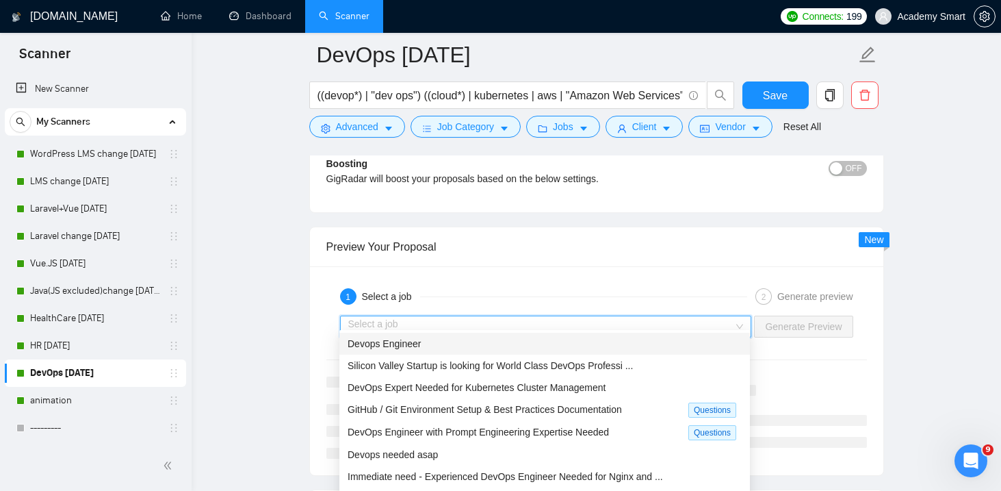
click at [452, 345] on div "Devops Engineer" at bounding box center [545, 343] width 394 height 15
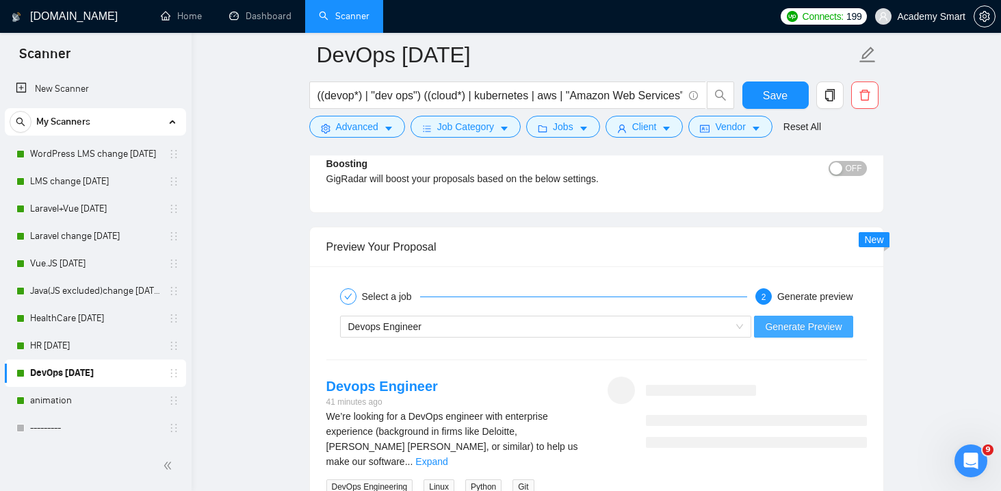
click at [781, 319] on span "Generate Preview" at bounding box center [803, 326] width 77 height 15
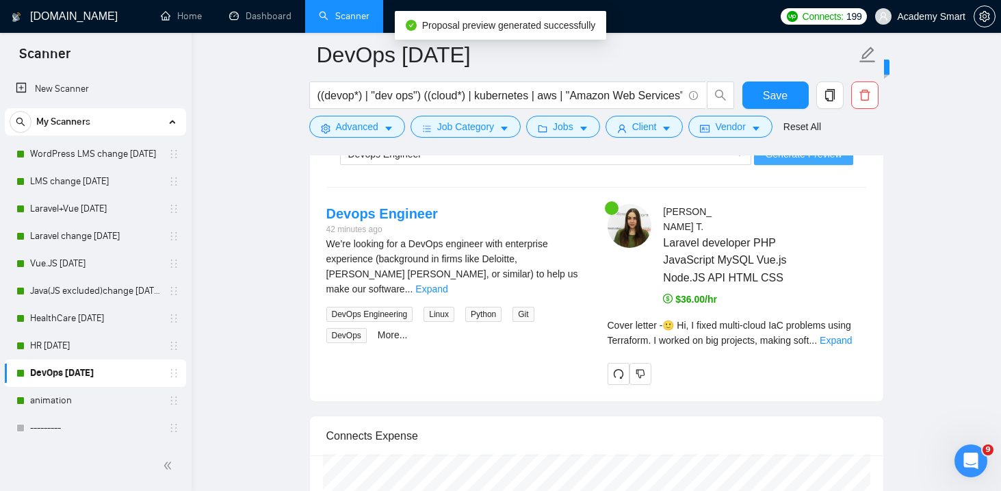
scroll to position [2686, 0]
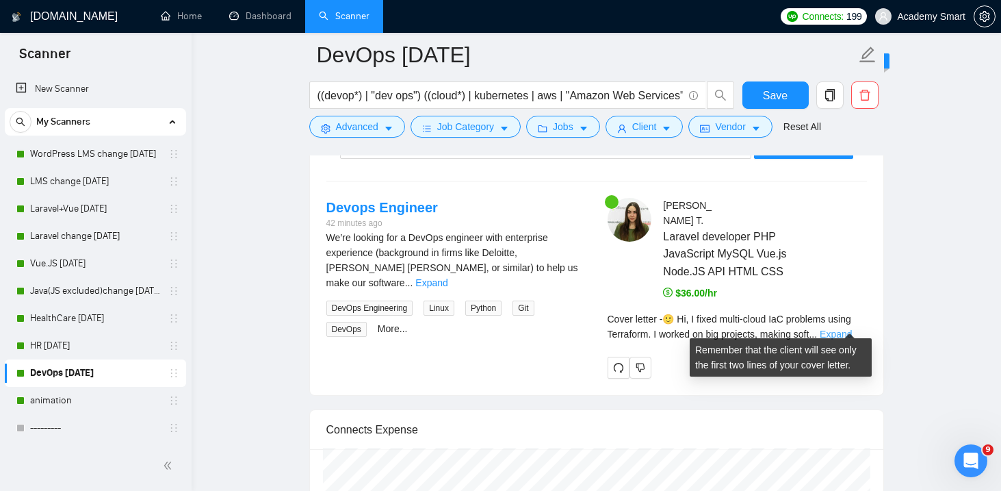
click at [835, 329] on link "Expand" at bounding box center [836, 334] width 32 height 11
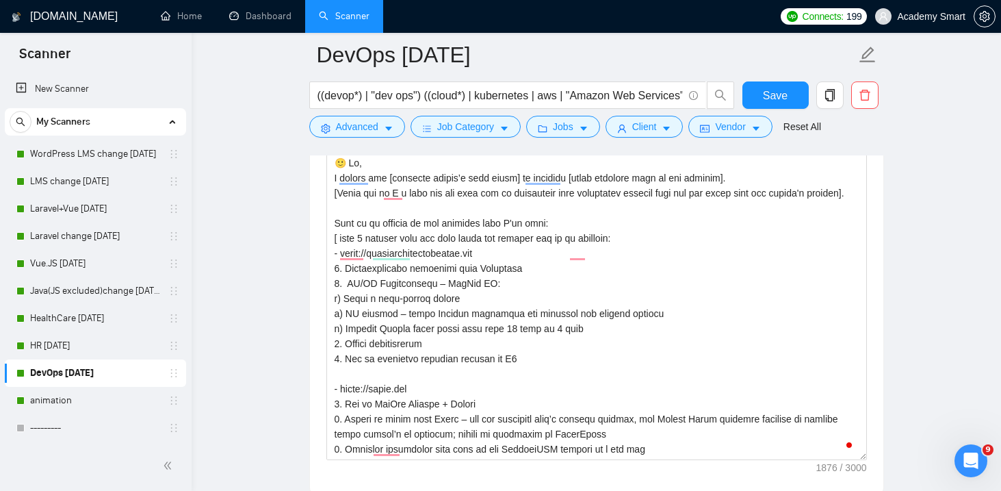
scroll to position [66, 0]
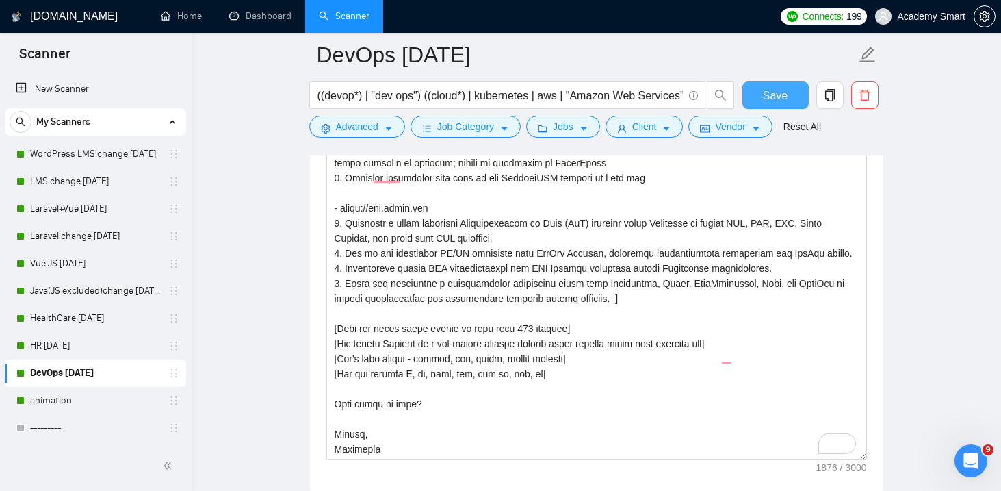
click at [780, 93] on span "Save" at bounding box center [775, 95] width 25 height 17
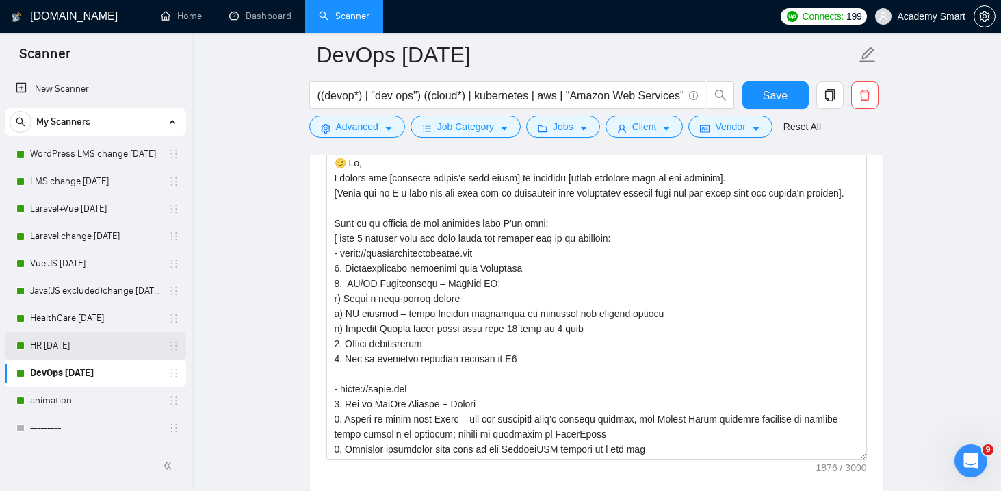
click at [53, 340] on link "HR [DATE]" at bounding box center [95, 345] width 130 height 27
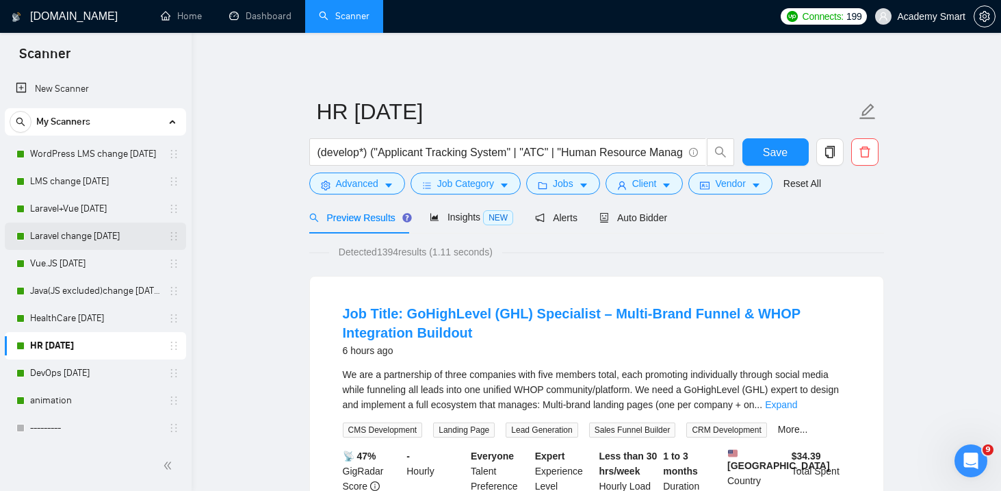
click at [88, 236] on link "Laravel change [DATE]" at bounding box center [95, 235] width 130 height 27
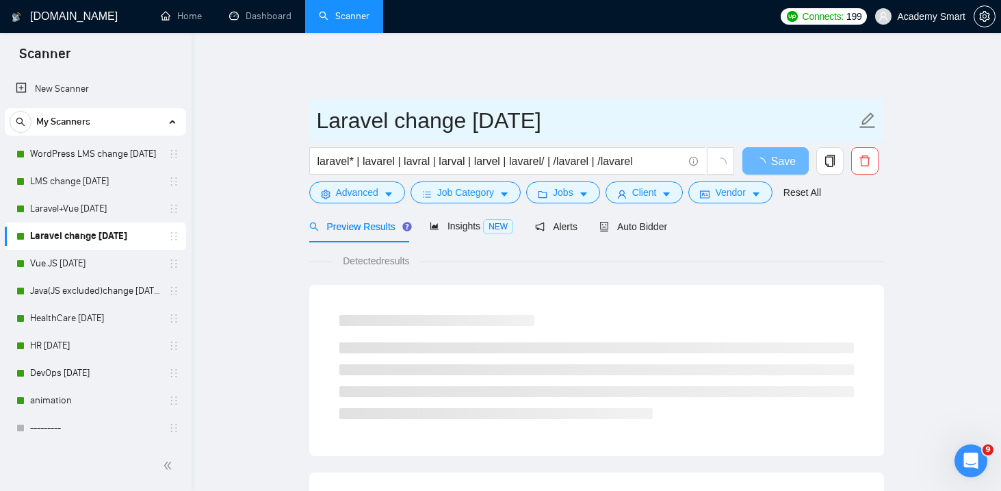
click at [492, 112] on input "Laravel change [DATE]" at bounding box center [586, 120] width 539 height 34
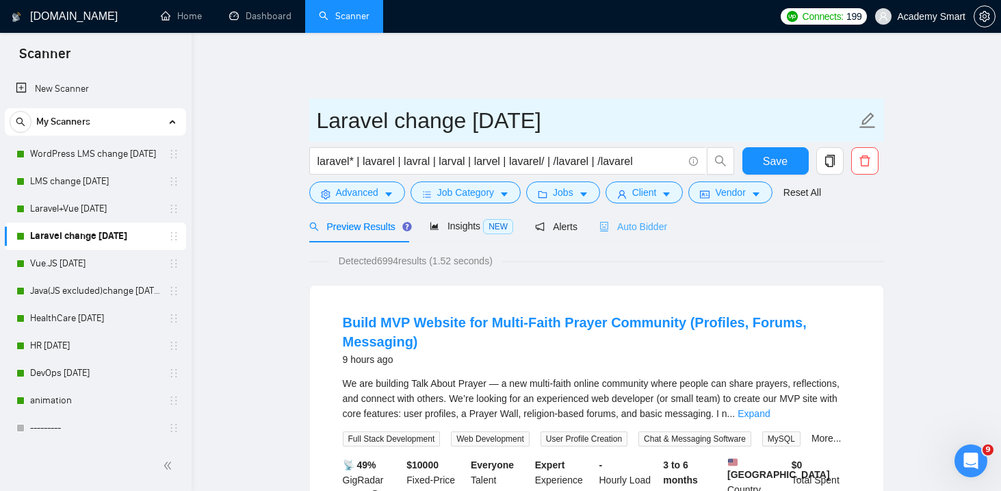
type input "Laravel change [DATE]"
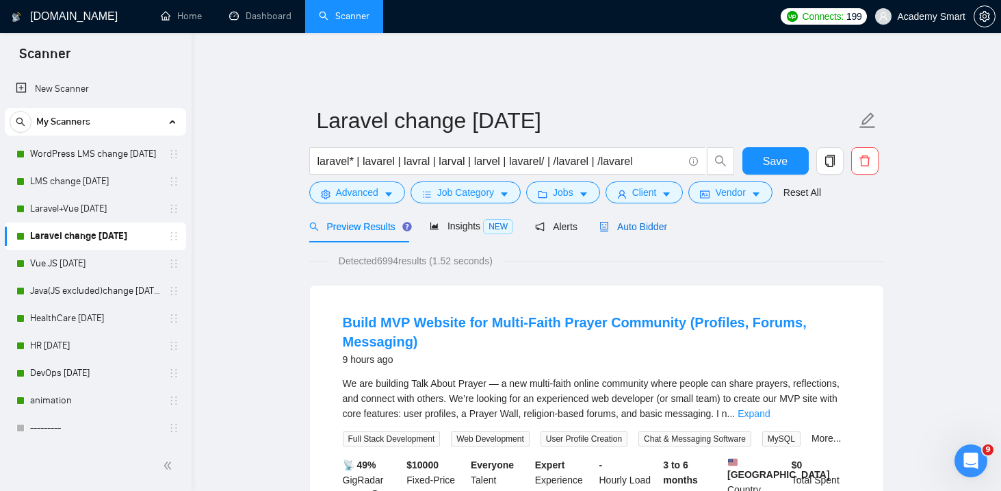
click at [630, 222] on span "Auto Bidder" at bounding box center [634, 226] width 68 height 11
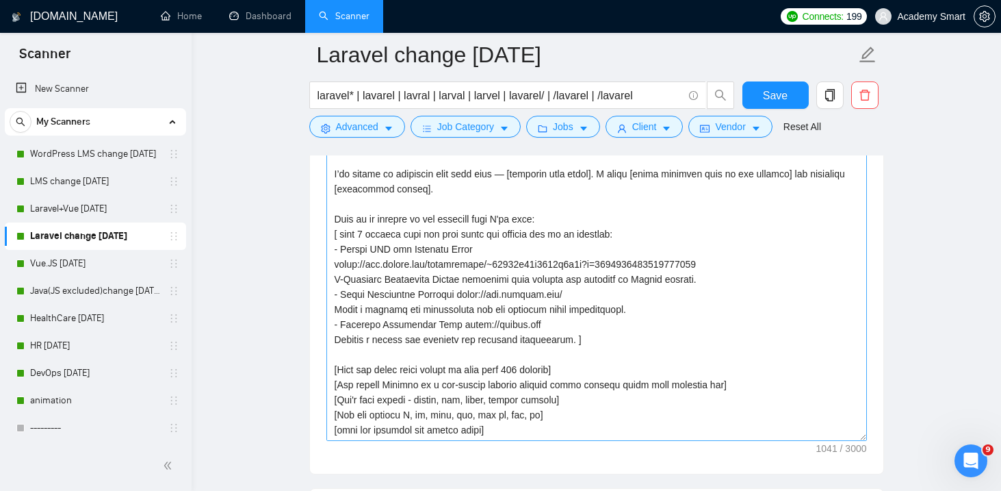
scroll to position [1565, 0]
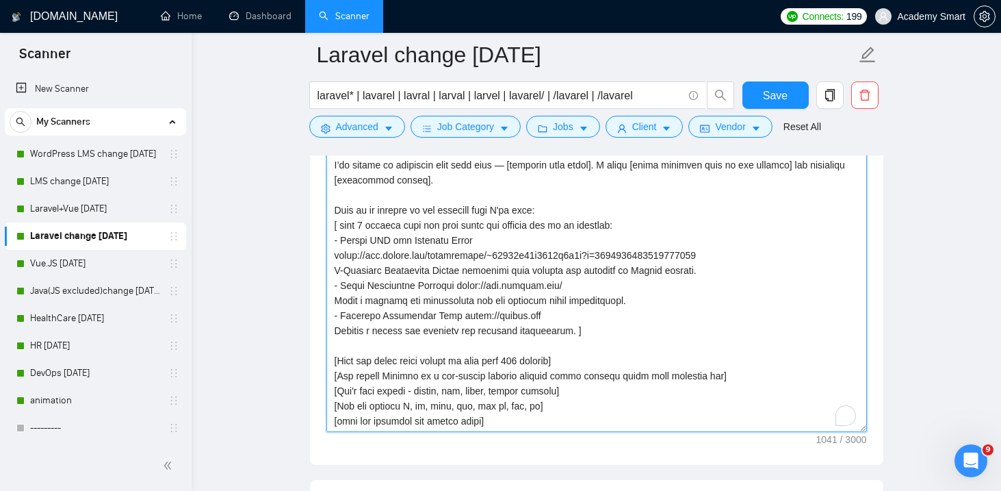
click at [461, 268] on textarea "Cover letter template:" at bounding box center [596, 278] width 541 height 308
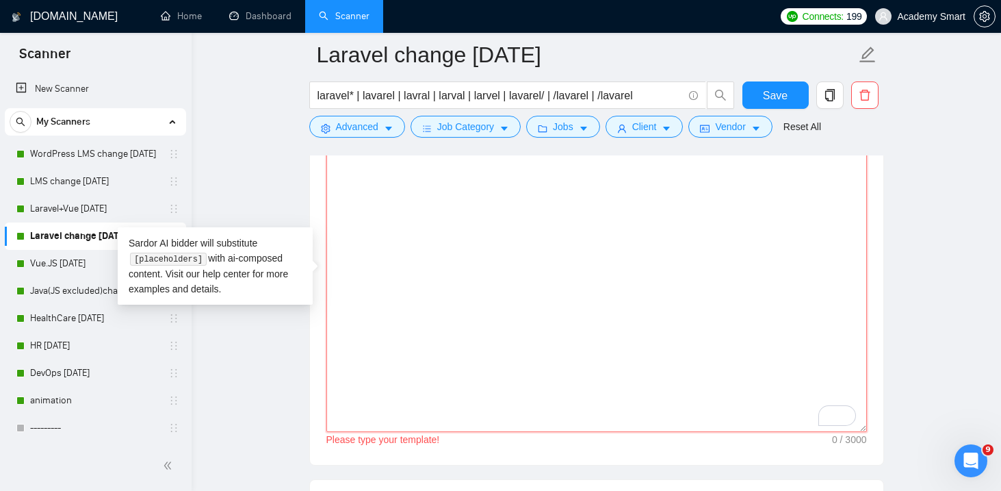
click at [461, 248] on textarea "Cover letter template:" at bounding box center [596, 278] width 541 height 308
paste textarea "Lo, I’do sitame co adipiscin elit sedd eius — [temporin utla etdol]. M aliqu [e…"
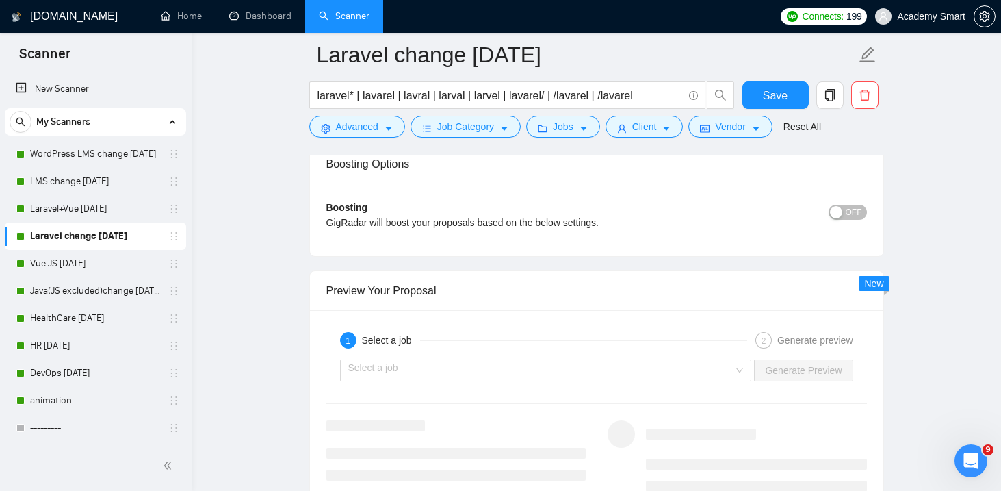
scroll to position [2463, 0]
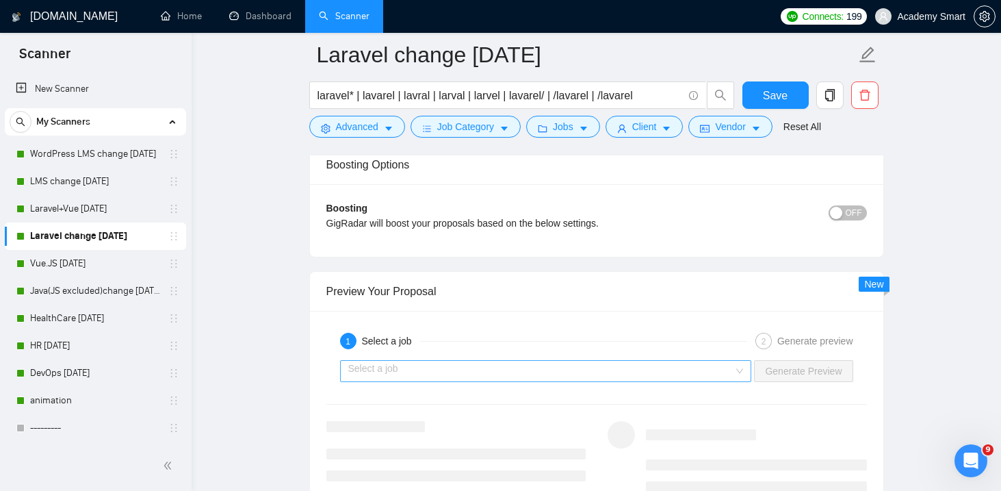
type textarea "Lo, I’do sitame co adipiscin elit sedd eius — [temporin utla etdol]. M aliqu [e…"
click at [448, 367] on input "search" at bounding box center [541, 371] width 386 height 21
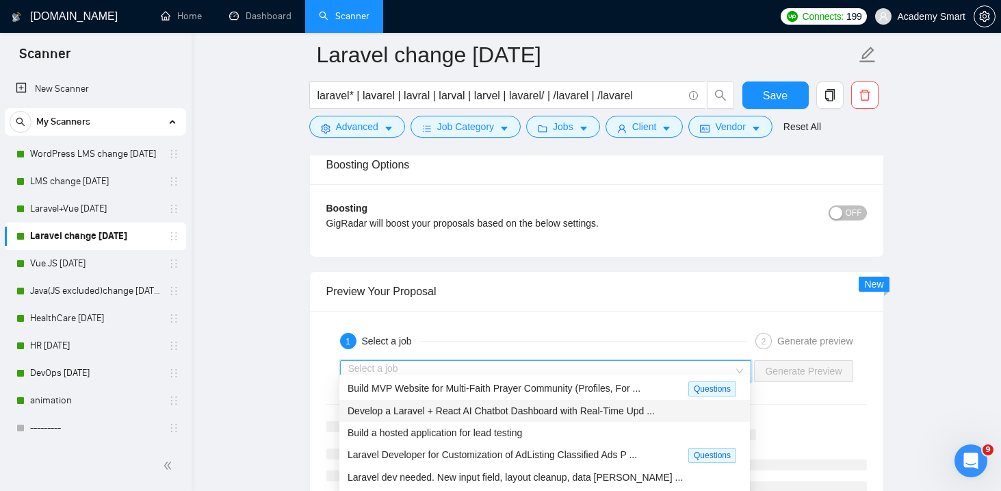
click at [421, 406] on span "Develop a Laravel + React AI Chatbot Dashboard with Real-Time Upd ..." at bounding box center [501, 410] width 307 height 11
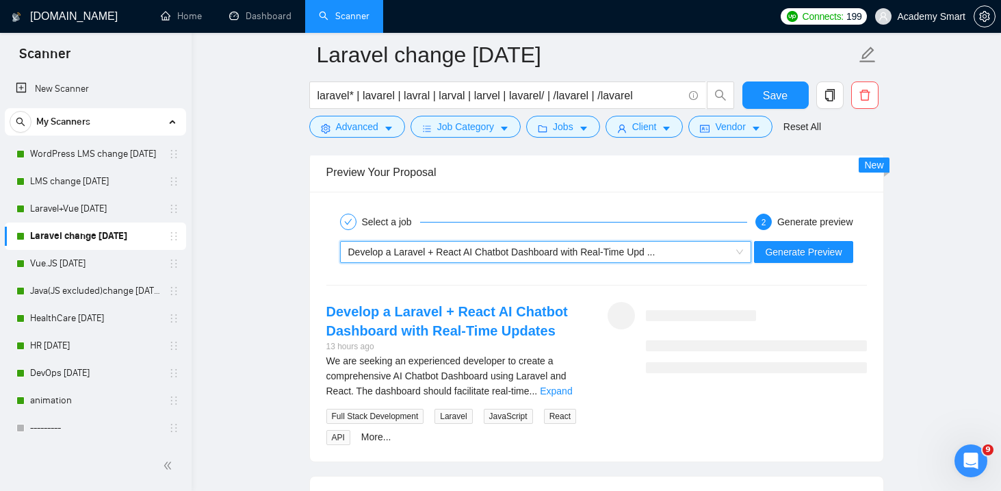
scroll to position [2601, 0]
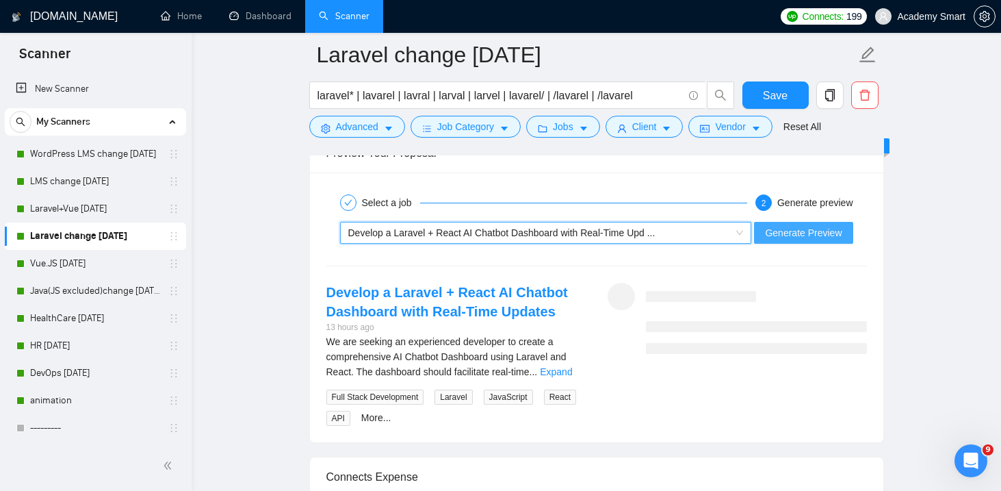
click at [765, 225] on span "Generate Preview" at bounding box center [803, 232] width 77 height 15
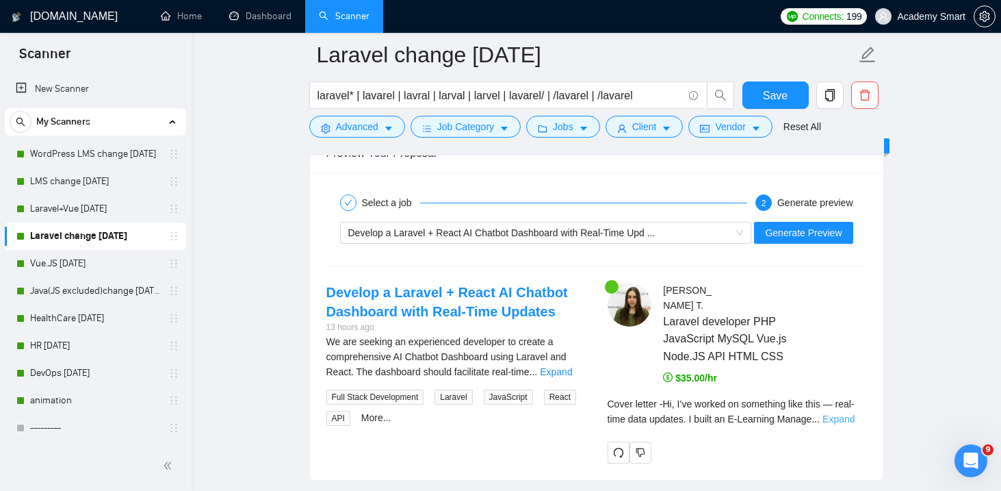
click at [848, 413] on link "Expand" at bounding box center [839, 418] width 32 height 11
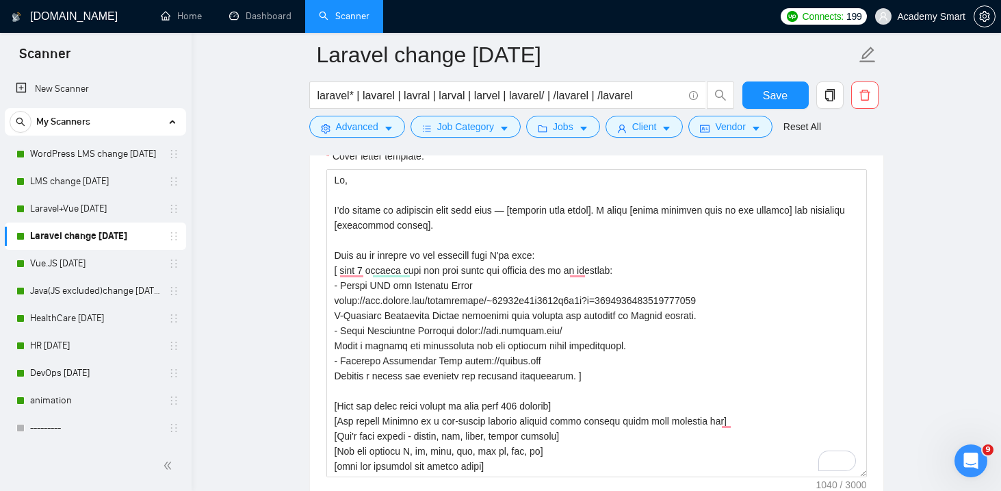
scroll to position [1519, 0]
click at [779, 98] on span "Save" at bounding box center [775, 95] width 25 height 17
click at [84, 182] on link "LMS change [DATE]" at bounding box center [95, 181] width 130 height 27
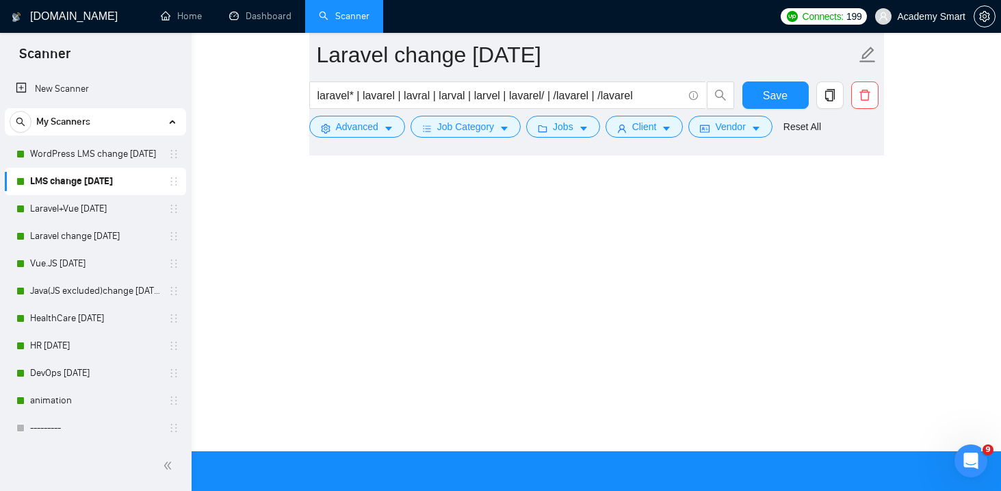
scroll to position [9, 0]
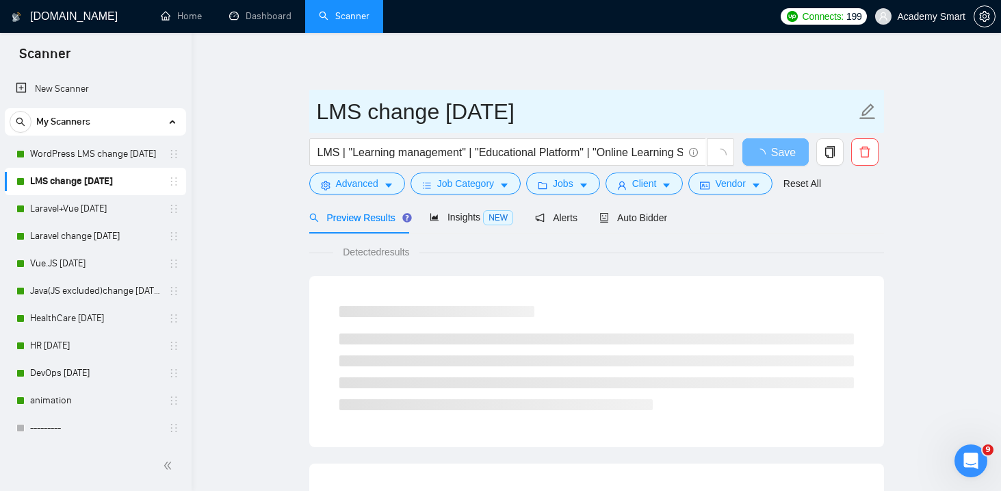
click at [467, 101] on input "LMS change [DATE]" at bounding box center [586, 111] width 539 height 34
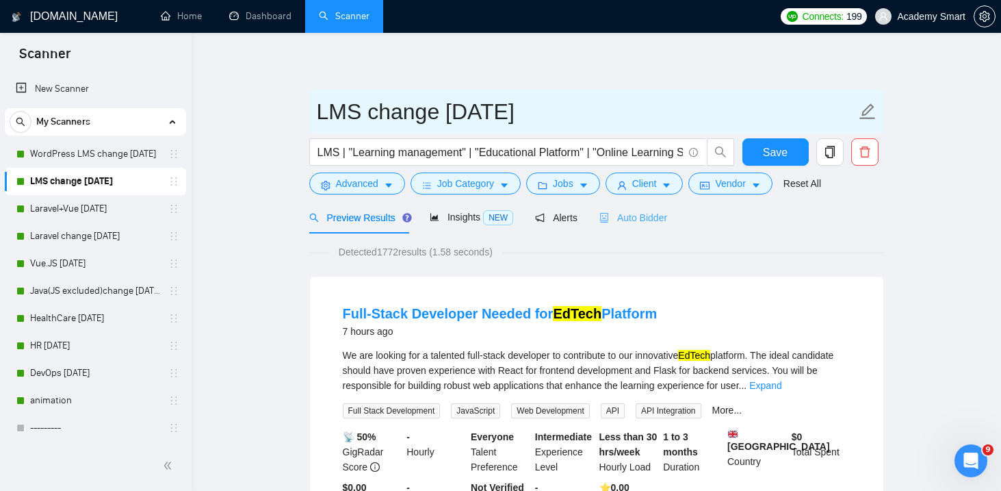
type input "LMS change [DATE]"
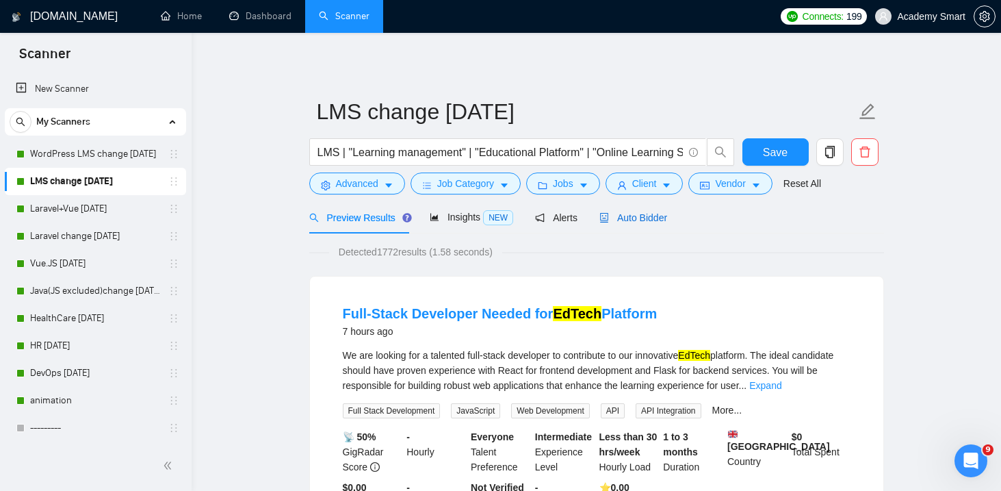
click at [653, 212] on span "Auto Bidder" at bounding box center [634, 217] width 68 height 11
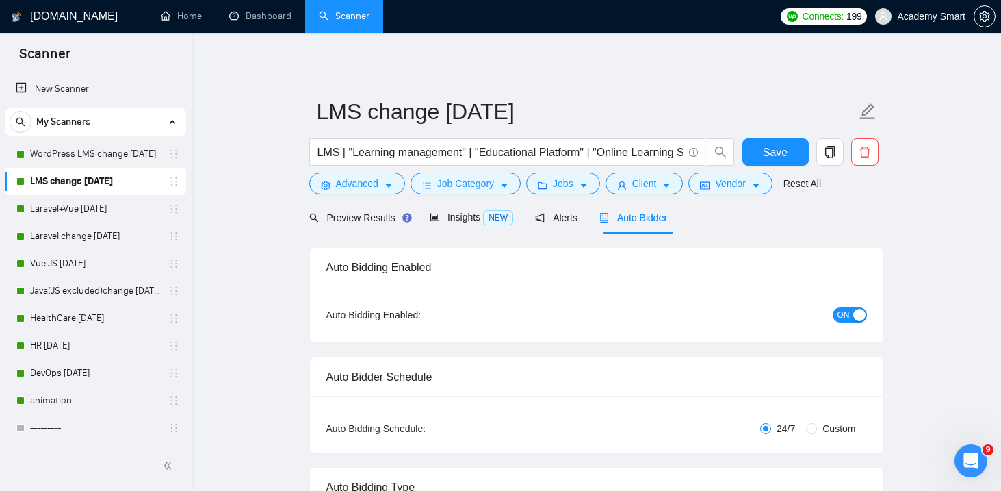
checkbox input "true"
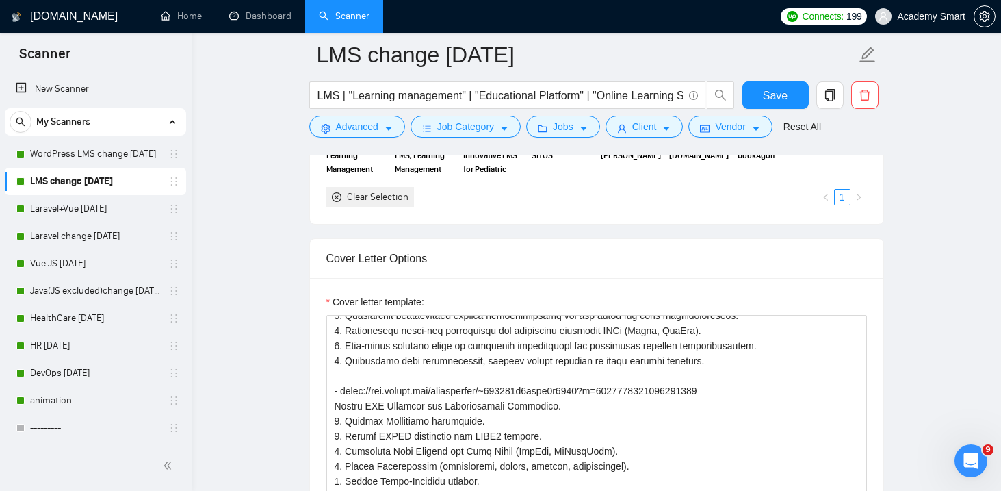
scroll to position [145, 0]
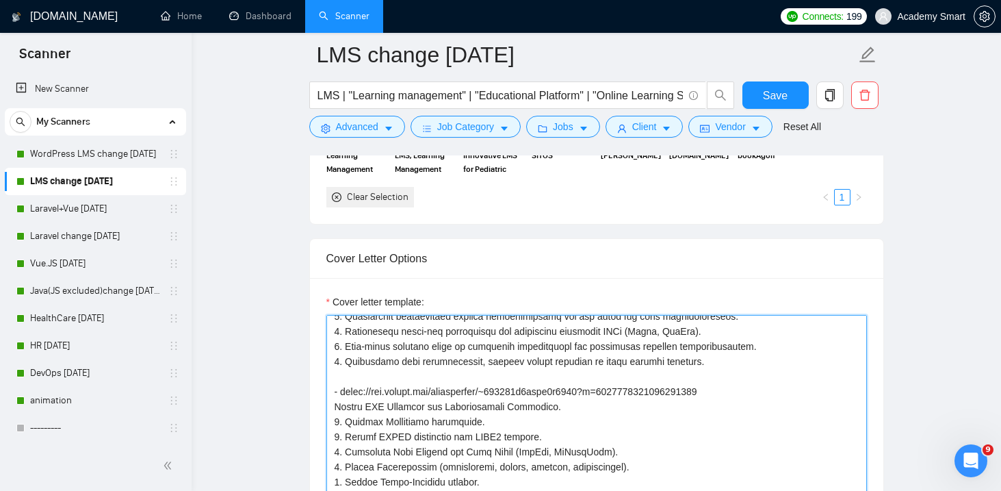
click at [396, 373] on textarea "Cover letter template:" at bounding box center [596, 469] width 541 height 308
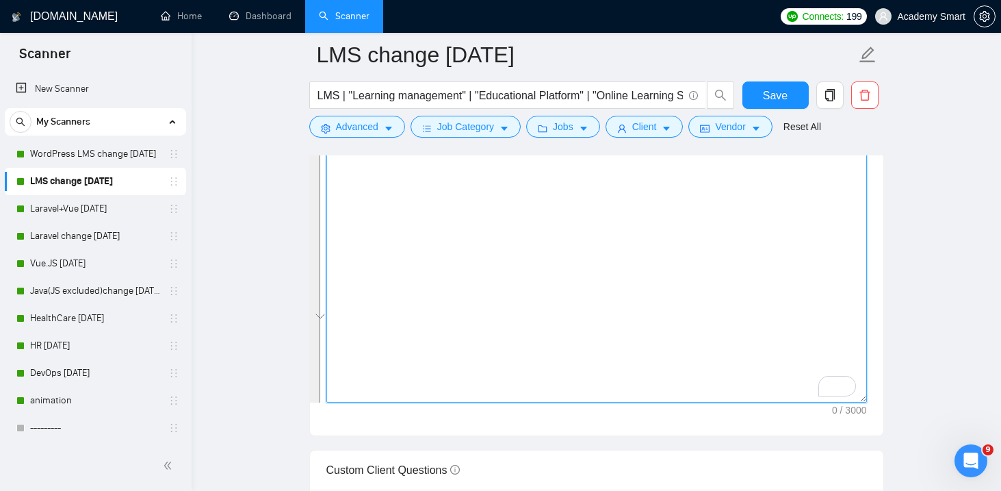
scroll to position [0, 0]
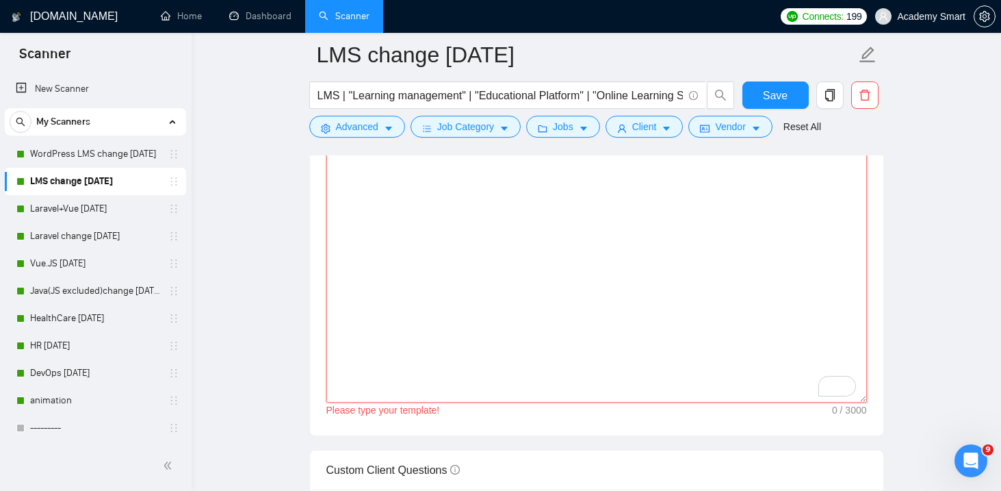
click at [365, 307] on textarea "Cover letter template:" at bounding box center [596, 248] width 541 height 308
paste textarea "Lo, I’do sitam 66 conse adipiscing e-seddoeiu temporinc utl etdolo ma aliquaeni…"
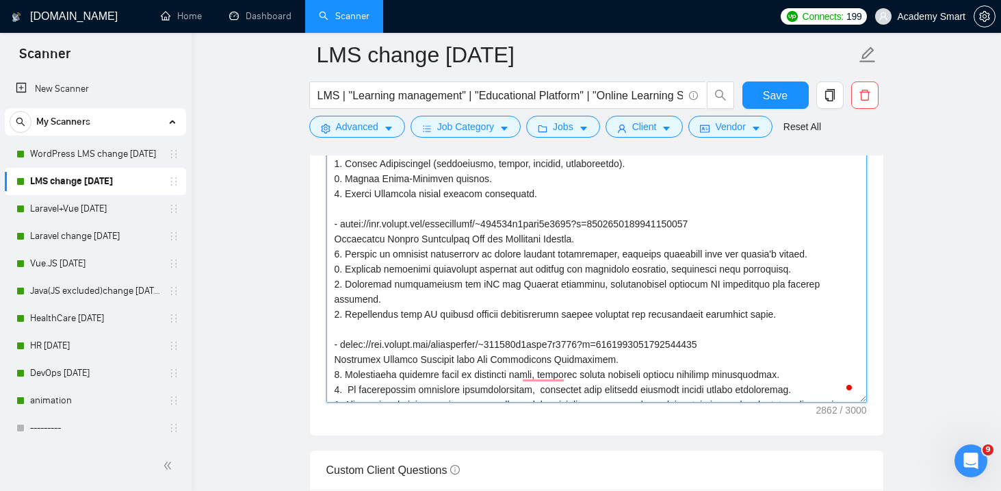
scroll to position [171, 0]
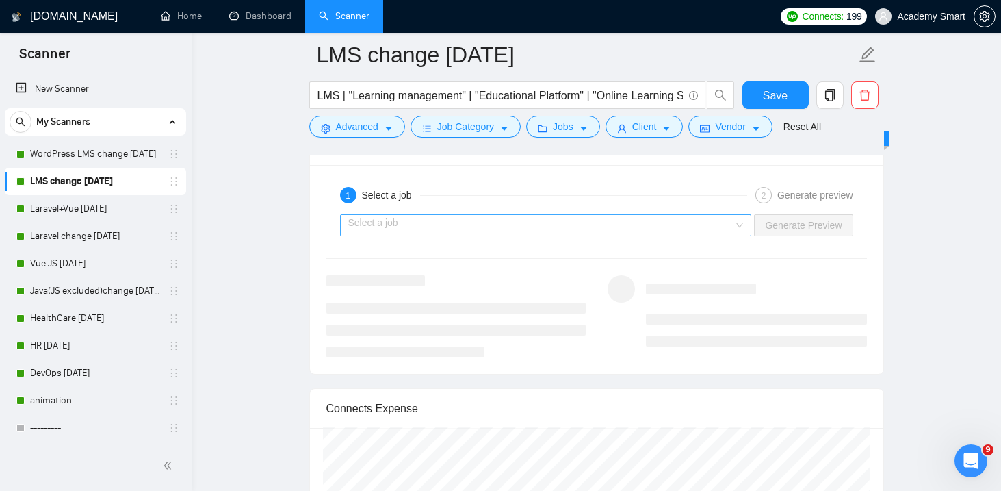
click at [476, 215] on input "search" at bounding box center [541, 225] width 386 height 21
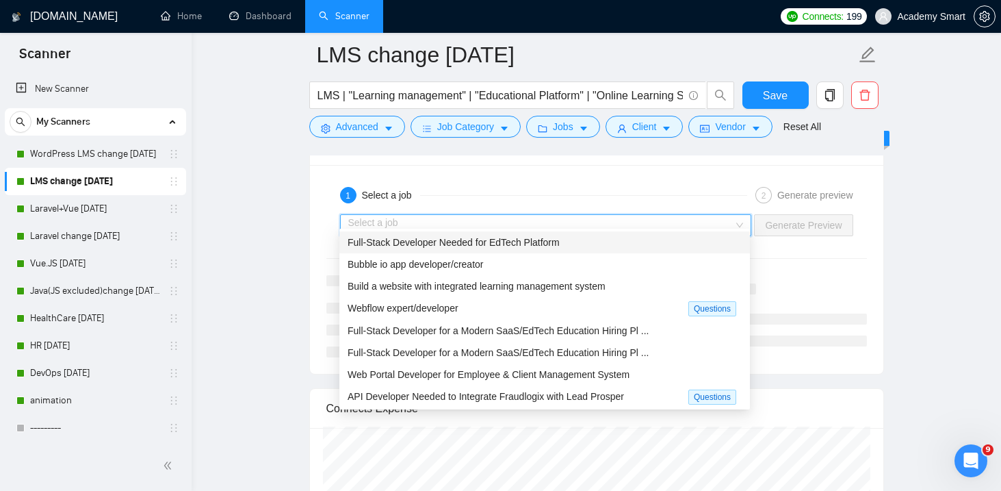
click at [414, 240] on span "Full-Stack Developer Needed for EdTech Platform" at bounding box center [454, 242] width 212 height 11
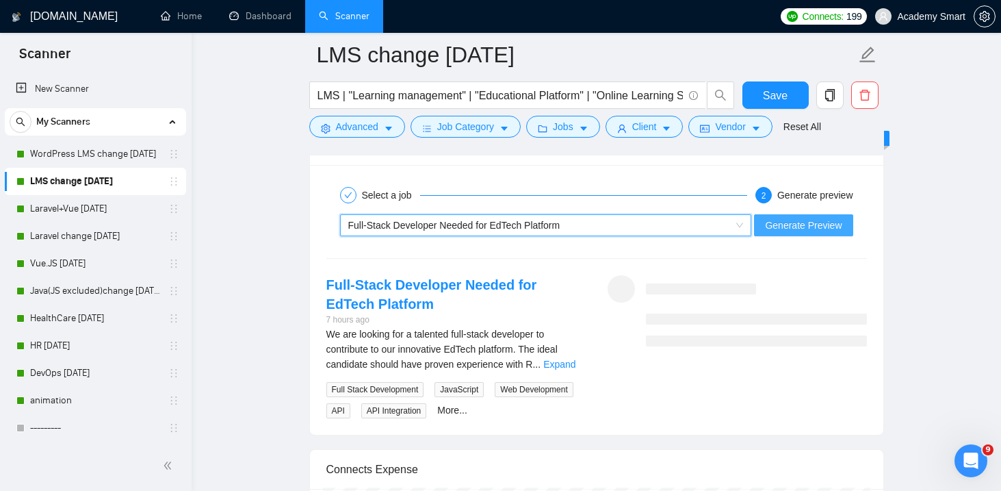
click at [837, 218] on span "Generate Preview" at bounding box center [803, 225] width 77 height 15
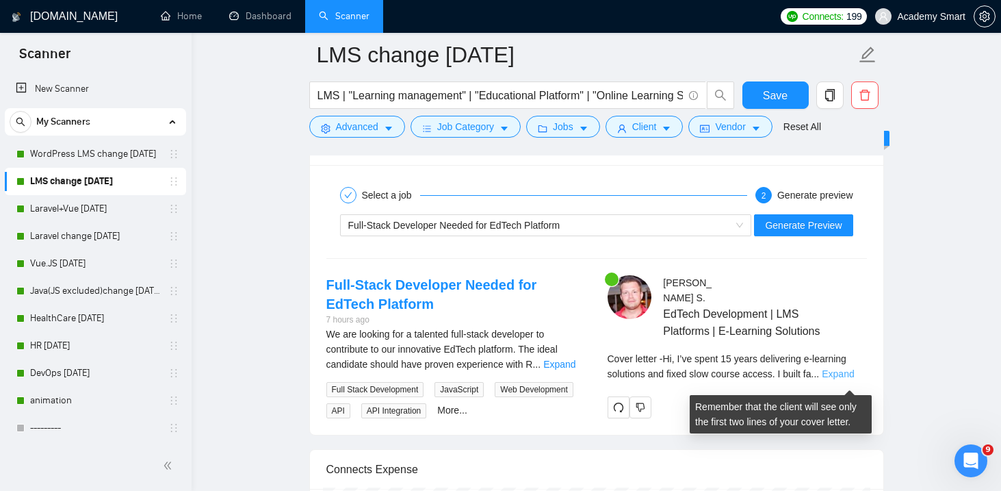
click at [843, 379] on link "Expand" at bounding box center [838, 373] width 32 height 11
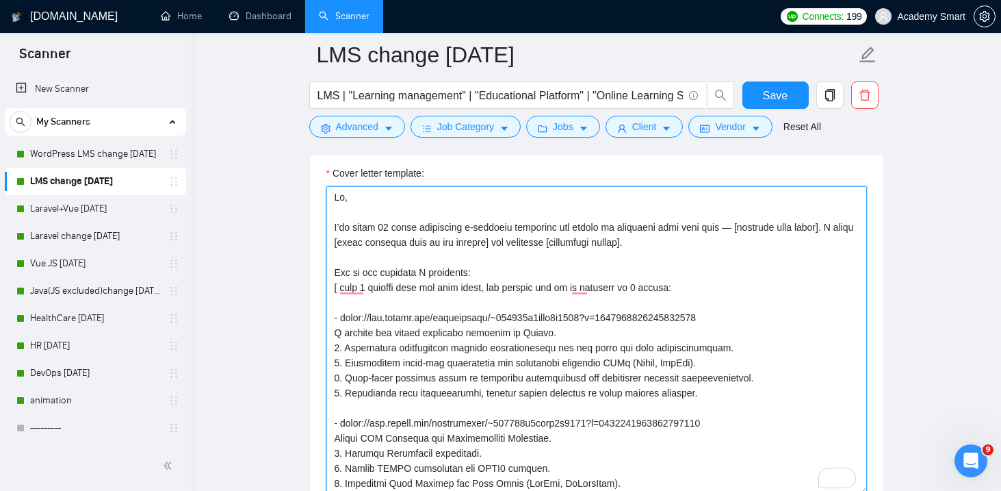
click at [496, 277] on textarea "Cover letter template:" at bounding box center [596, 340] width 541 height 308
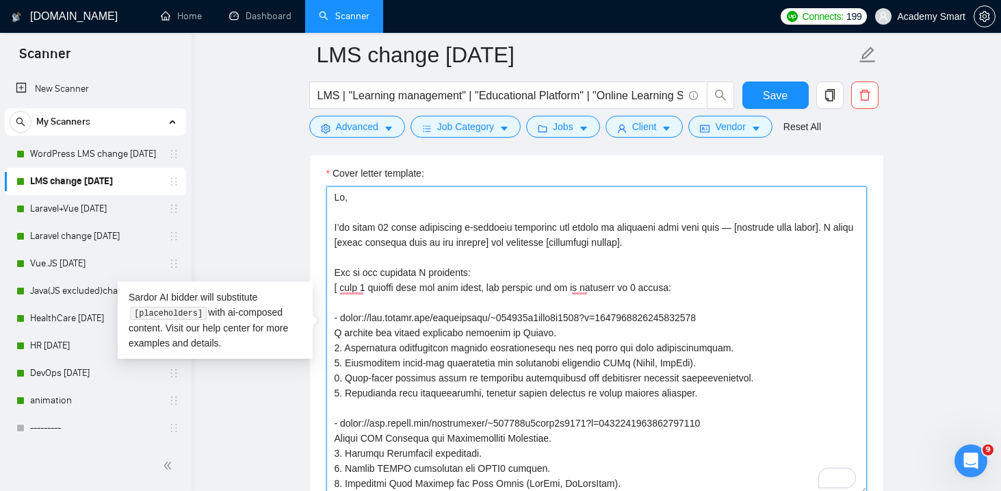
click at [413, 275] on textarea "Cover letter template:" at bounding box center [596, 340] width 541 height 308
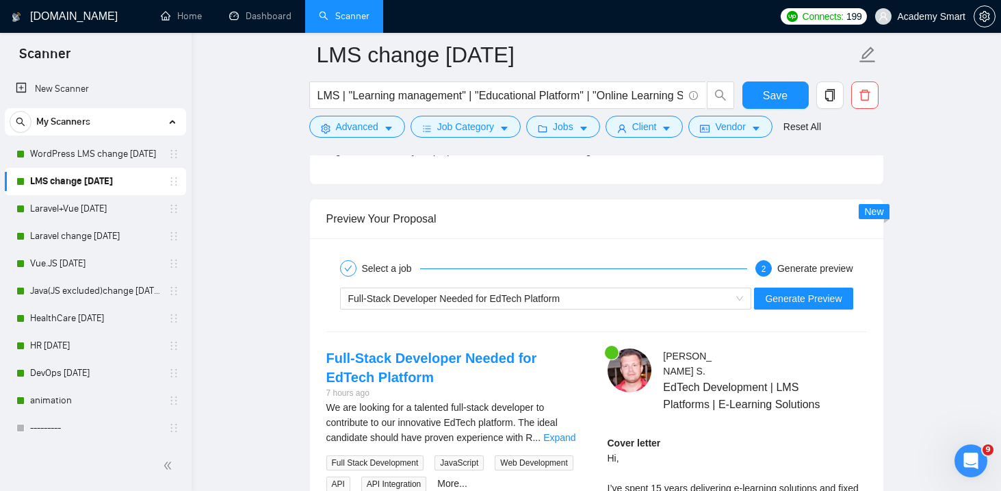
scroll to position [2557, 0]
click at [801, 297] on button "Generate Preview" at bounding box center [803, 299] width 99 height 22
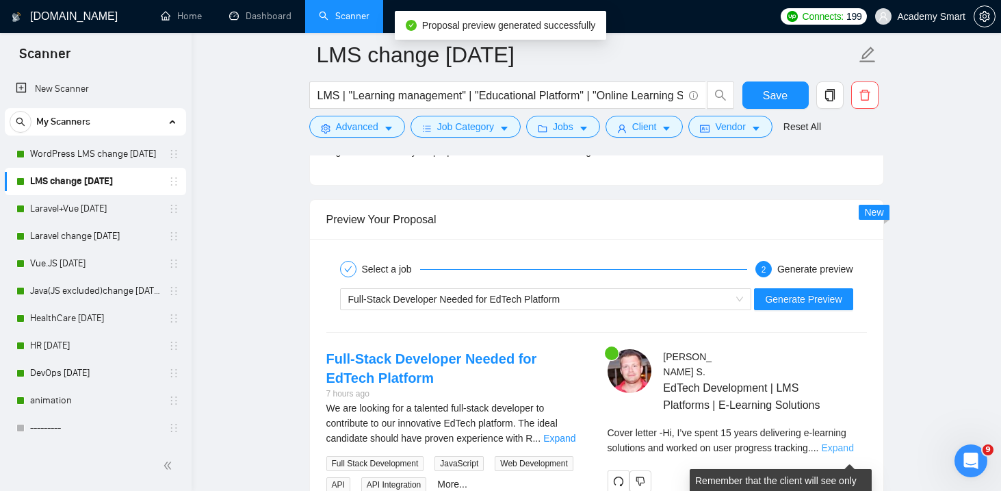
click at [840, 453] on link "Expand" at bounding box center [837, 447] width 32 height 11
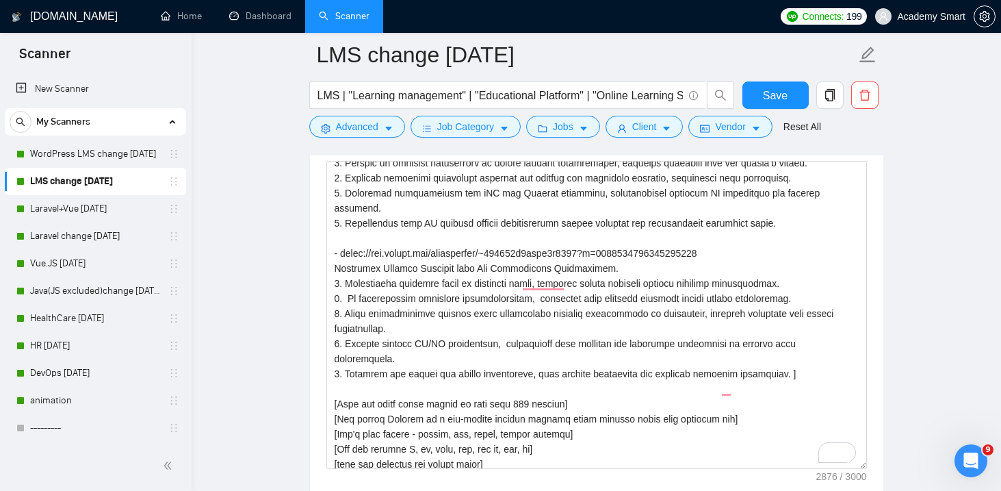
scroll to position [270, 0]
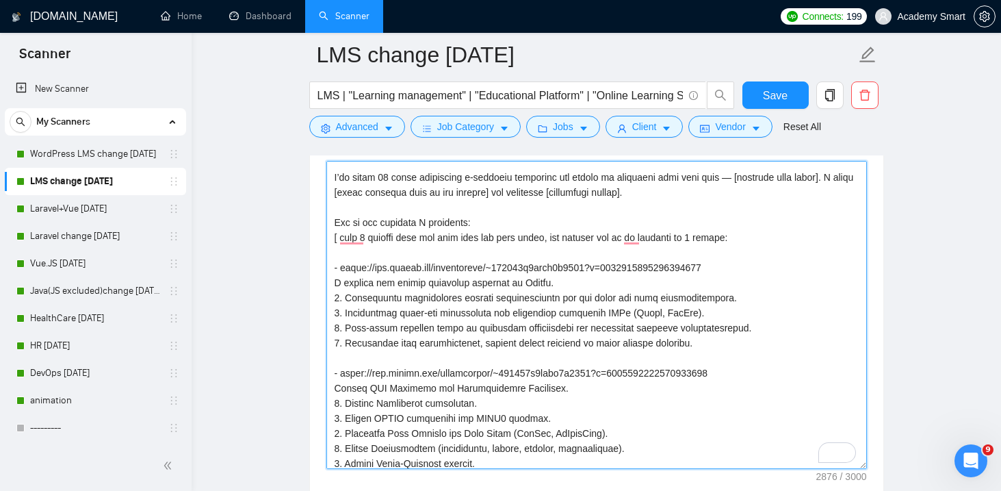
click at [448, 226] on textarea "Cover letter template:" at bounding box center [596, 315] width 541 height 308
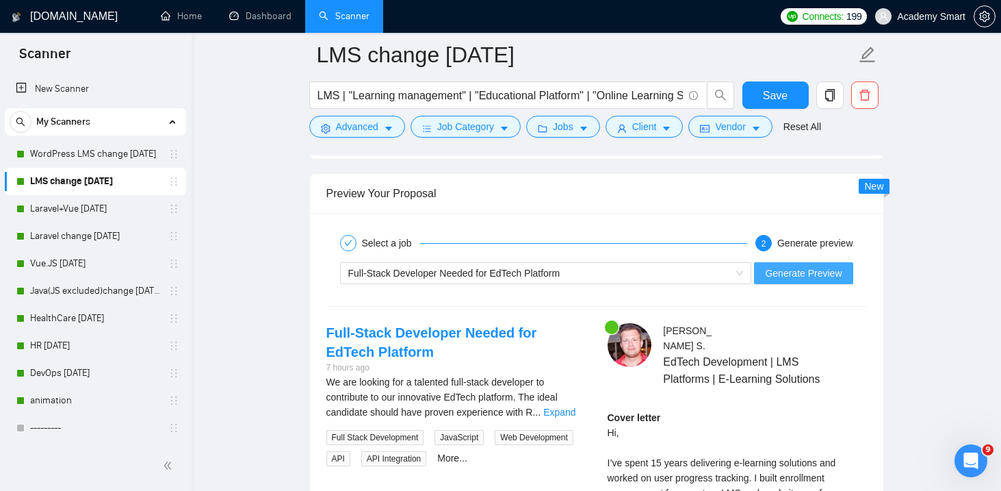
type textarea "Lo, I’do sitam 47 conse adipiscing e-seddoeiu temporinc utl etdolo ma aliquaeni…"
click at [782, 266] on span "Generate Preview" at bounding box center [803, 273] width 77 height 15
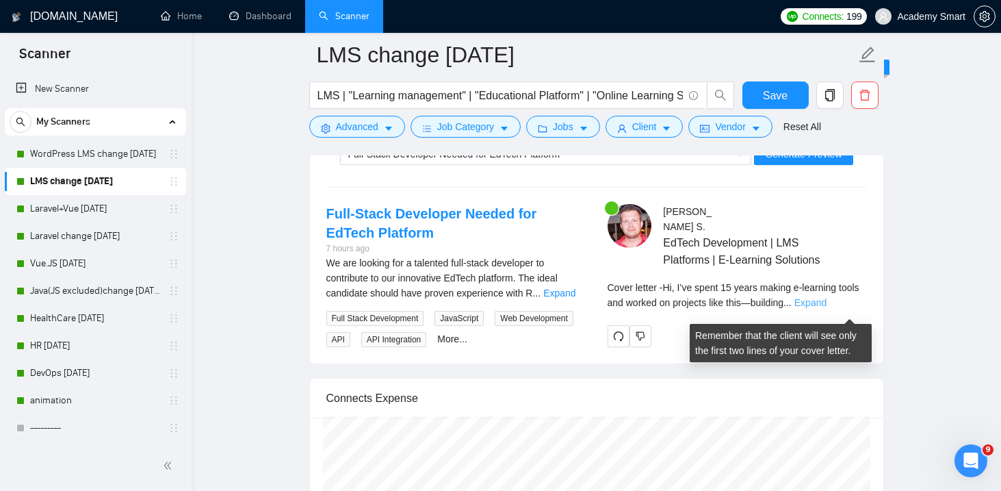
click at [827, 308] on link "Expand" at bounding box center [811, 302] width 32 height 11
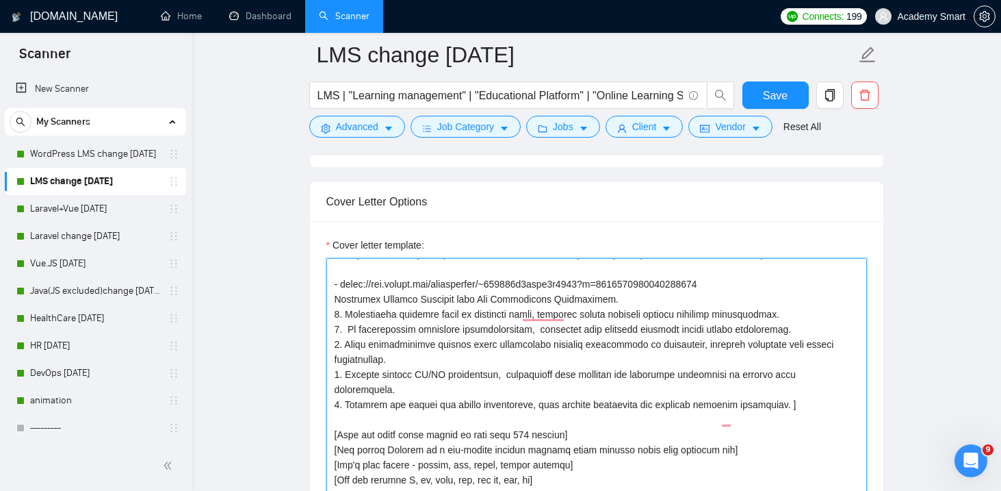
click at [668, 346] on textarea "Cover letter template:" at bounding box center [596, 412] width 541 height 308
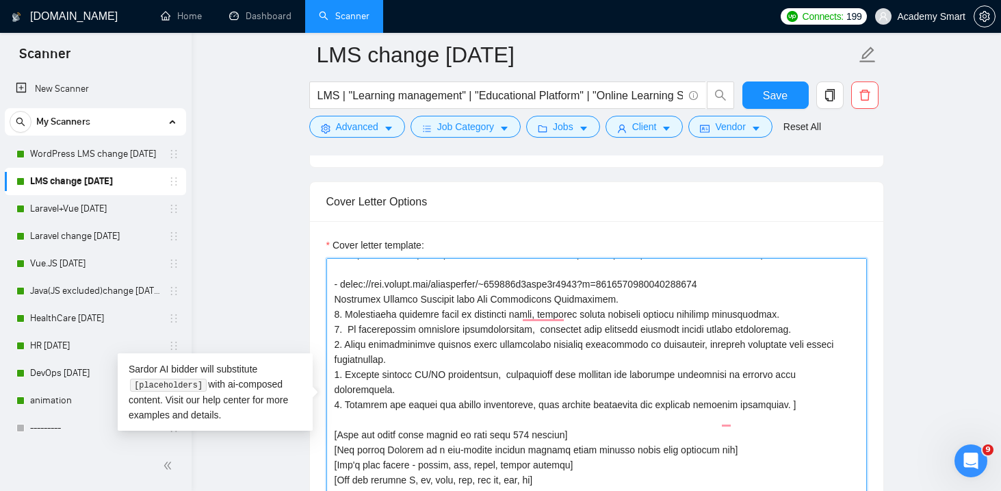
click at [607, 348] on textarea "Cover letter template:" at bounding box center [596, 412] width 541 height 308
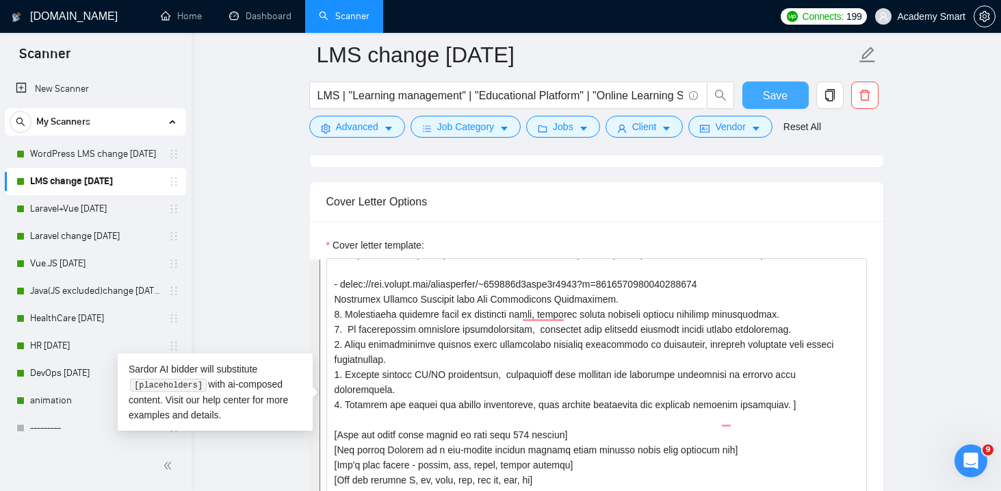
click at [762, 92] on button "Save" at bounding box center [776, 94] width 66 height 27
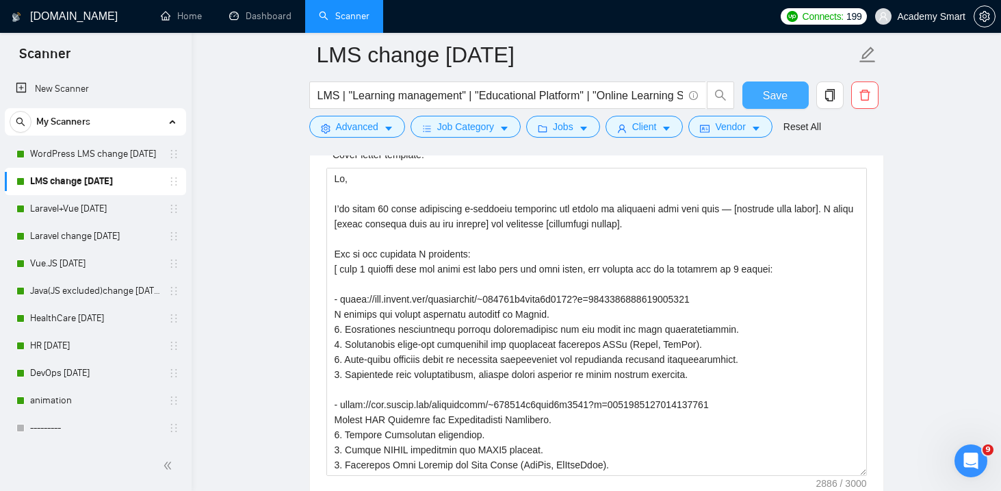
click at [768, 101] on span "Save" at bounding box center [775, 95] width 25 height 17
click at [244, 20] on link "Dashboard" at bounding box center [260, 16] width 62 height 12
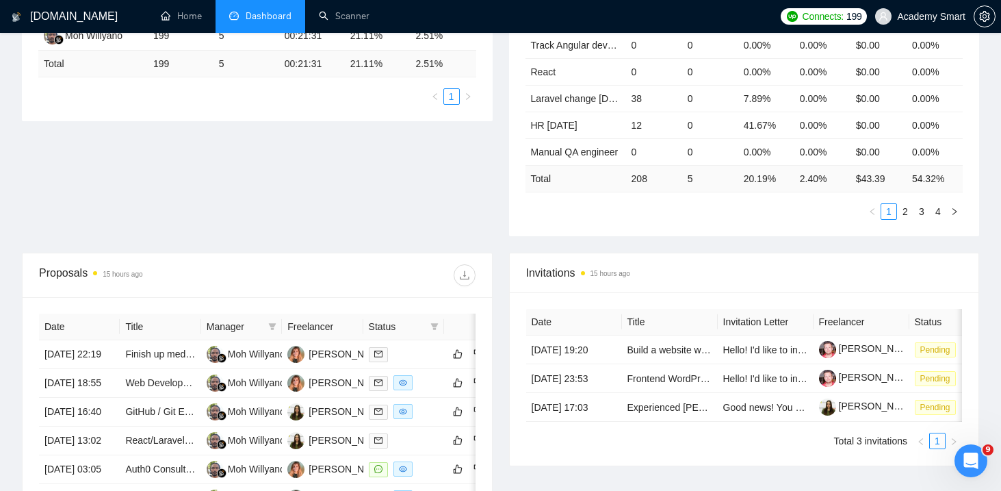
scroll to position [344, 0]
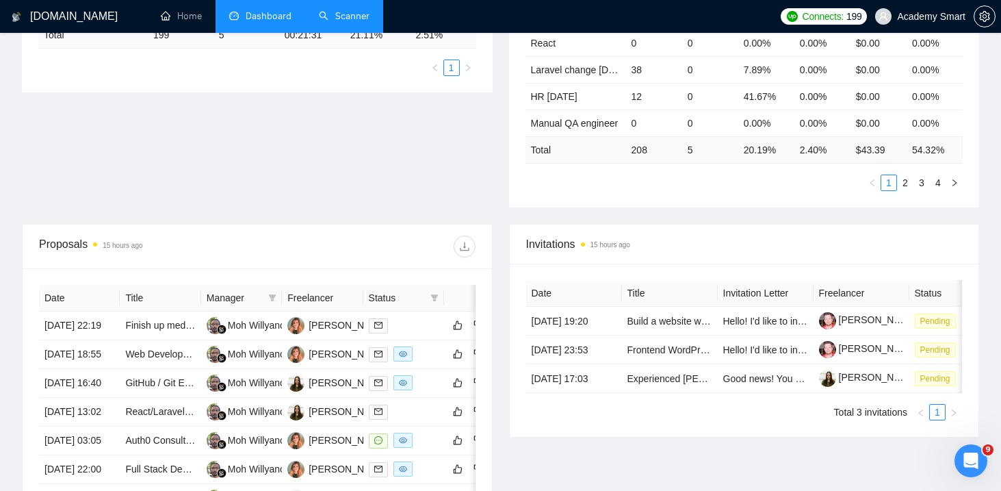
click at [356, 16] on link "Scanner" at bounding box center [344, 16] width 51 height 12
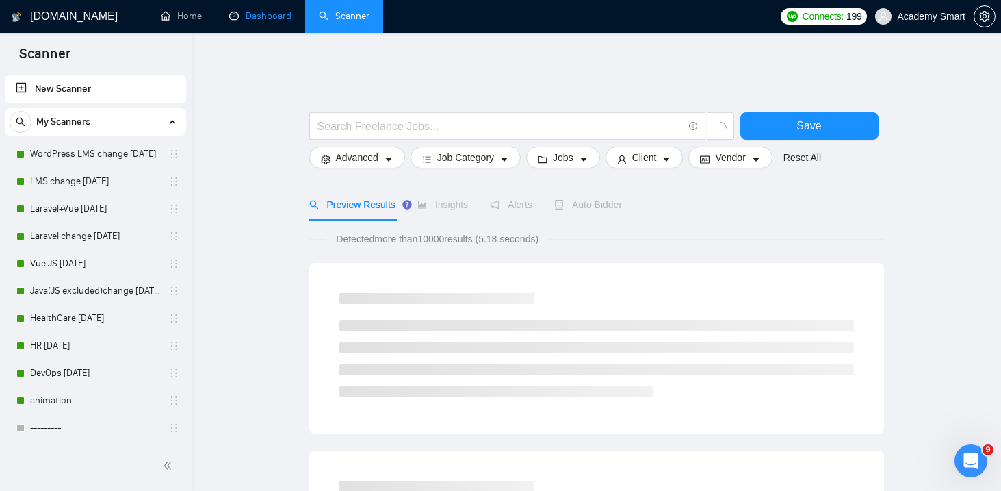
click at [261, 18] on link "Dashboard" at bounding box center [260, 16] width 62 height 12
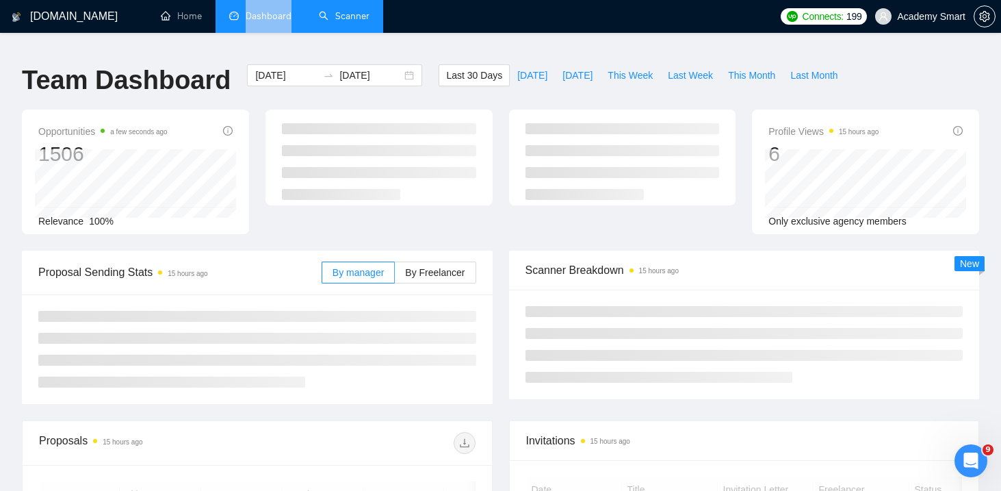
click at [333, 22] on link "Scanner" at bounding box center [344, 16] width 51 height 12
